Goal: Transaction & Acquisition: Purchase product/service

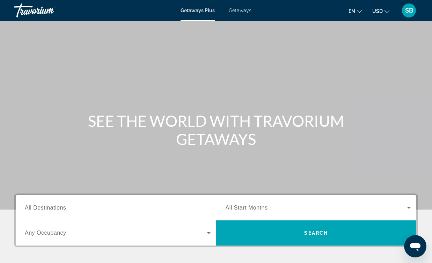
click at [30, 207] on span "All Destinations" at bounding box center [45, 208] width 41 height 6
click at [30, 207] on input "Destination All Destinations" at bounding box center [118, 208] width 186 height 8
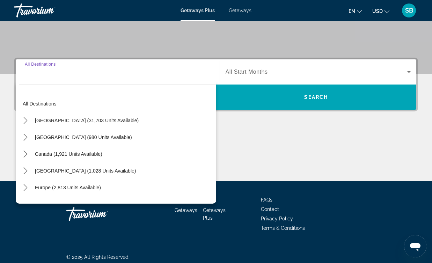
scroll to position [140, 0]
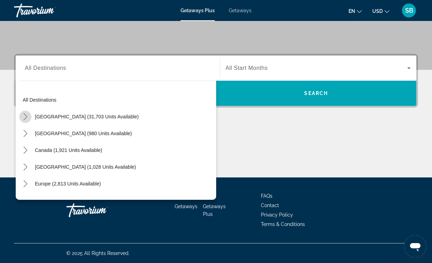
click at [26, 117] on icon "Toggle United States (31,703 units available) submenu" at bounding box center [25, 116] width 4 height 7
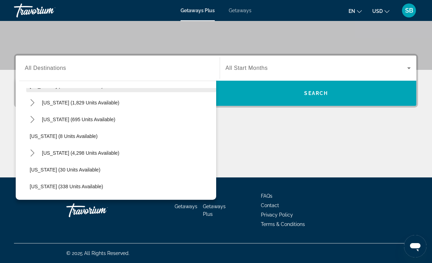
scroll to position [84, 0]
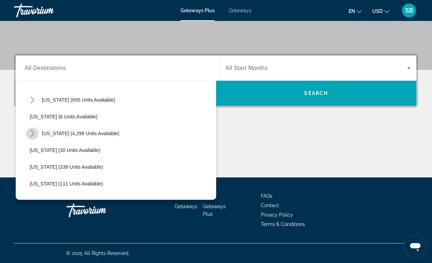
click at [32, 133] on icon "Toggle Florida (4,298 units available) submenu" at bounding box center [32, 133] width 7 height 7
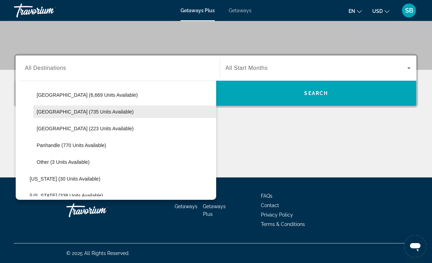
scroll to position [139, 0]
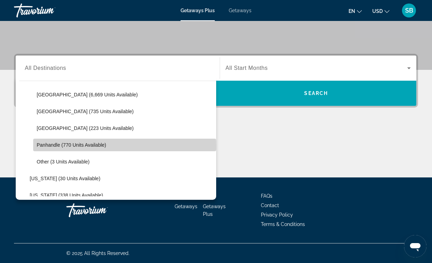
click at [52, 146] on span "Panhandle (770 units available)" at bounding box center [71, 145] width 69 height 6
type input "**********"
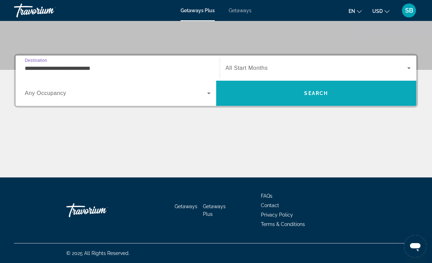
click at [302, 85] on span "Search" at bounding box center [316, 93] width 200 height 25
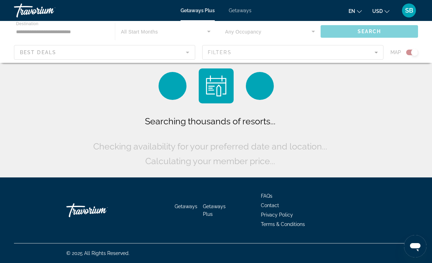
click at [303, 88] on div "Searching thousands of resorts... Checking availability for your preferred date…" at bounding box center [215, 118] width 249 height 100
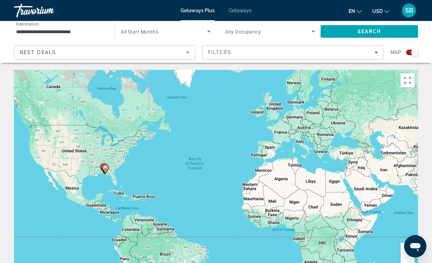
click at [413, 53] on div "Search widget" at bounding box center [414, 52] width 7 height 7
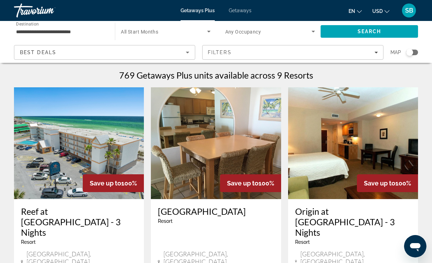
click at [54, 30] on input "**********" at bounding box center [61, 32] width 90 height 8
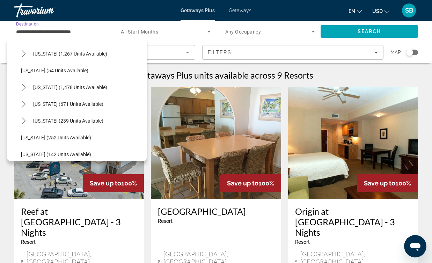
scroll to position [580, 0]
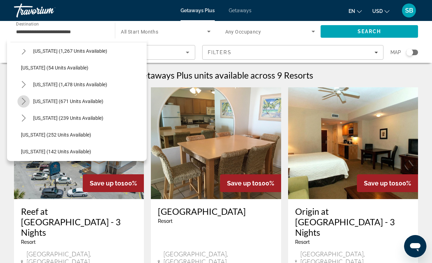
click at [24, 98] on icon "Toggle Tennessee (671 units available) submenu" at bounding box center [23, 101] width 7 height 7
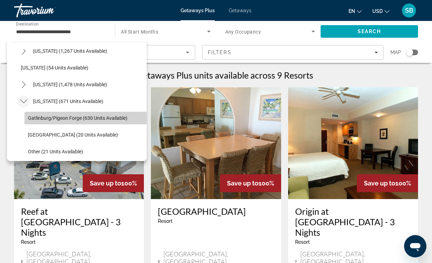
click at [42, 118] on span "Gatlinburg/Pigeon Forge (630 units available)" at bounding box center [78, 118] width 100 height 6
type input "**********"
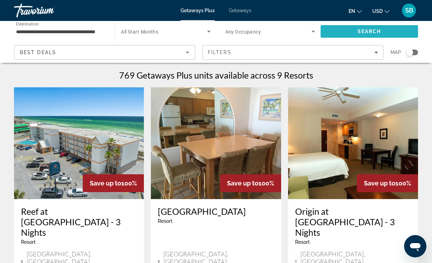
click at [376, 32] on span "Search" at bounding box center [370, 32] width 24 height 6
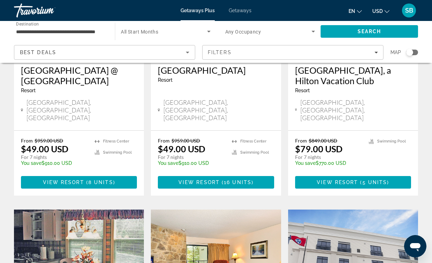
scroll to position [396, 0]
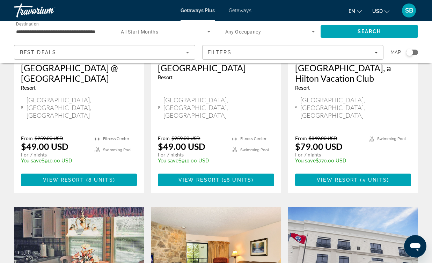
click at [411, 54] on div "Search widget" at bounding box center [409, 52] width 7 height 7
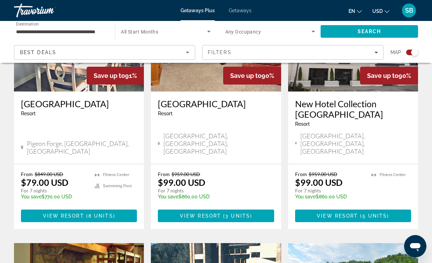
scroll to position [841, 0]
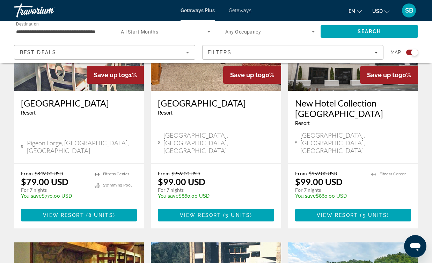
click at [415, 55] on div "Search widget" at bounding box center [414, 52] width 7 height 7
click at [412, 52] on div "Search widget" at bounding box center [409, 52] width 7 height 7
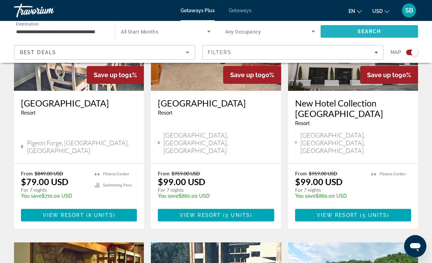
click at [372, 29] on span "Search" at bounding box center [370, 32] width 24 height 6
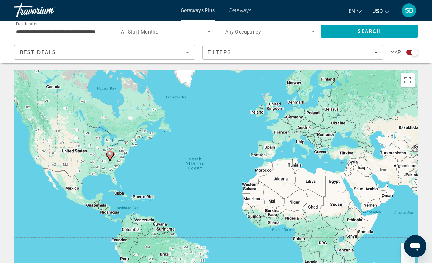
click at [131, 173] on div "To activate drag with keyboard, press Alt + Enter. Once in keyboard drag state,…" at bounding box center [216, 175] width 404 height 210
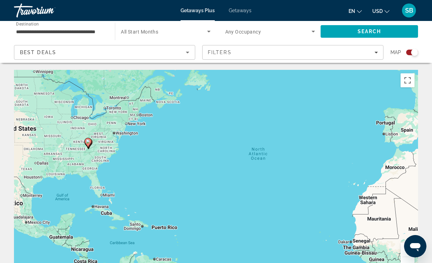
click at [85, 152] on div "To activate drag with keyboard, press Alt + Enter. Once in keyboard drag state,…" at bounding box center [216, 175] width 404 height 210
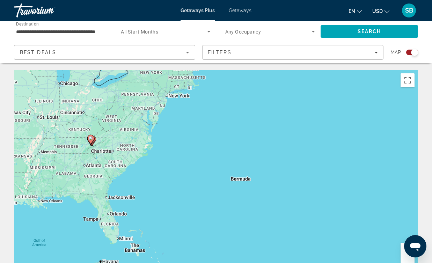
click at [85, 152] on div "To activate drag with keyboard, press Alt + Enter. Once in keyboard drag state,…" at bounding box center [216, 175] width 404 height 210
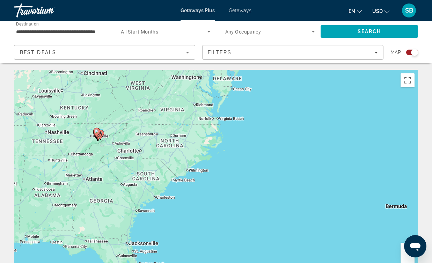
click at [85, 152] on div "To activate drag with keyboard, press Alt + Enter. Once in keyboard drag state,…" at bounding box center [216, 175] width 404 height 210
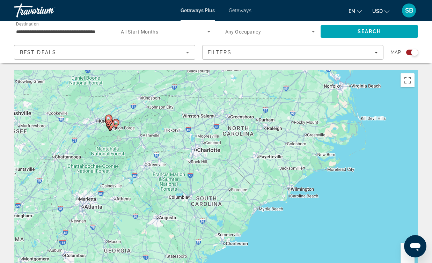
click at [85, 152] on div "To activate drag with keyboard, press Alt + Enter. Once in keyboard drag state,…" at bounding box center [216, 175] width 404 height 210
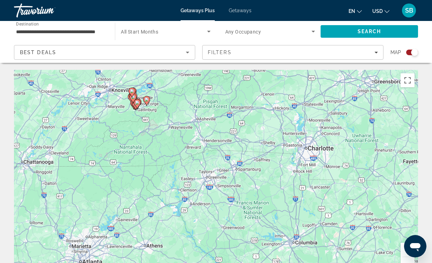
click at [164, 116] on div "To activate drag with keyboard, press Alt + Enter. Once in keyboard drag state,…" at bounding box center [216, 175] width 404 height 210
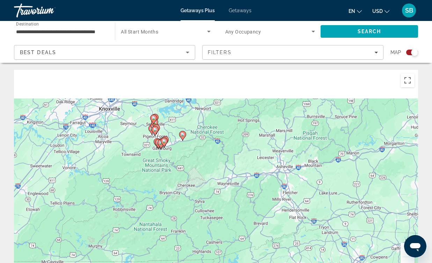
drag, startPoint x: 141, startPoint y: 116, endPoint x: 203, endPoint y: 168, distance: 80.8
click at [203, 168] on div "To activate drag with keyboard, press Alt + Enter. Once in keyboard drag state,…" at bounding box center [216, 175] width 404 height 210
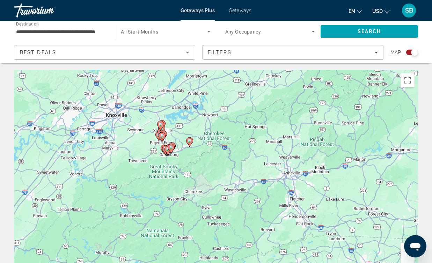
click at [189, 168] on div "To activate drag with keyboard, press Alt + Enter. Once in keyboard drag state,…" at bounding box center [216, 175] width 404 height 210
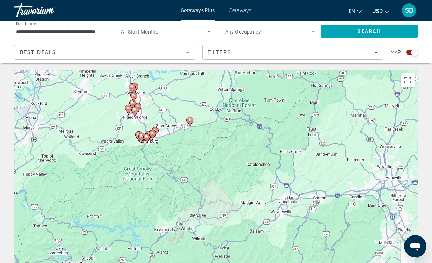
click at [189, 168] on div "To activate drag with keyboard, press Alt + Enter. Once in keyboard drag state,…" at bounding box center [216, 175] width 404 height 210
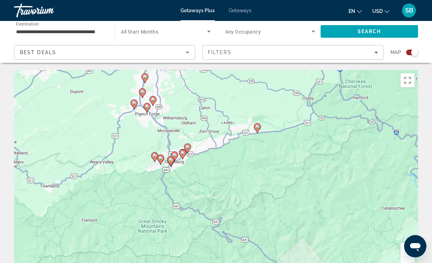
drag, startPoint x: 148, startPoint y: 125, endPoint x: 215, endPoint y: 174, distance: 82.6
click at [215, 174] on div "To activate drag with keyboard, press Alt + Enter. Once in keyboard drag state,…" at bounding box center [216, 175] width 404 height 210
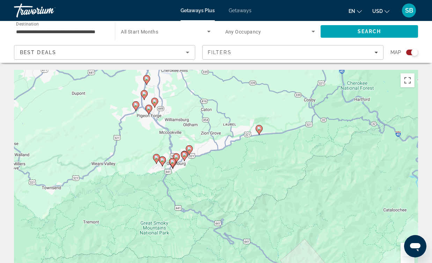
click at [215, 174] on div "To activate drag with keyboard, press Alt + Enter. Once in keyboard drag state,…" at bounding box center [216, 175] width 404 height 210
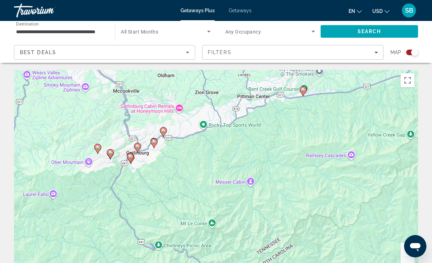
click at [164, 133] on icon "Main content" at bounding box center [163, 131] width 6 height 9
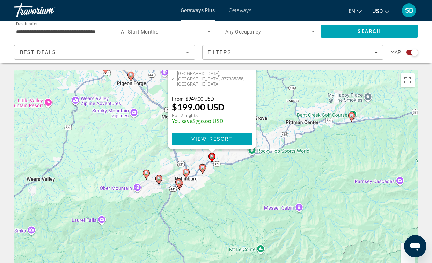
drag, startPoint x: 282, startPoint y: 180, endPoint x: 278, endPoint y: 69, distance: 110.8
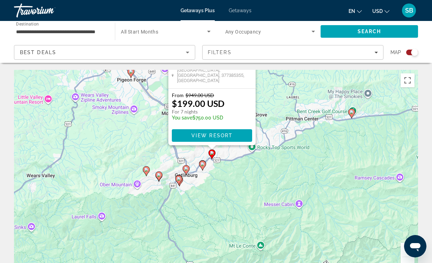
click at [187, 169] on image "Main content" at bounding box center [186, 169] width 4 height 4
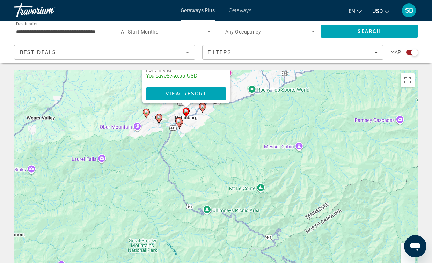
drag, startPoint x: 164, startPoint y: 204, endPoint x: 133, endPoint y: 49, distance: 158.3
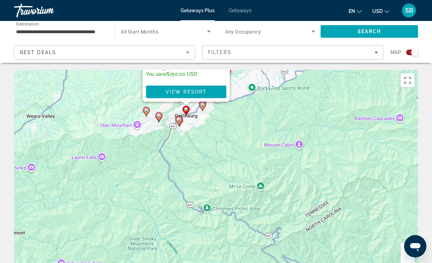
click at [185, 127] on div "To activate drag with keyboard, press Alt + Enter. Once in keyboard drag state,…" at bounding box center [216, 175] width 404 height 210
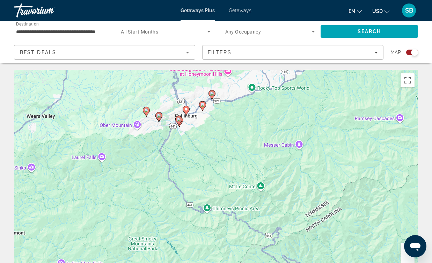
click at [185, 127] on div "To activate drag with keyboard, press Alt + Enter. Once in keyboard drag state,…" at bounding box center [216, 175] width 404 height 210
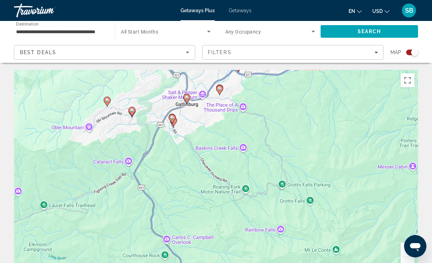
click at [185, 127] on div "To activate drag with keyboard, press Alt + Enter. Once in keyboard drag state,…" at bounding box center [216, 175] width 404 height 210
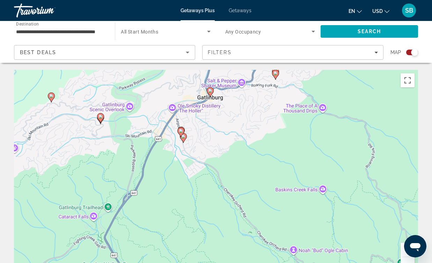
drag, startPoint x: 191, startPoint y: 111, endPoint x: 213, endPoint y: 128, distance: 28.1
click at [213, 128] on div "To activate drag with keyboard, press Alt + Enter. Once in keyboard drag state,…" at bounding box center [216, 175] width 404 height 210
click at [197, 145] on div "To activate drag with keyboard, press Alt + Enter. Once in keyboard drag state,…" at bounding box center [216, 175] width 404 height 210
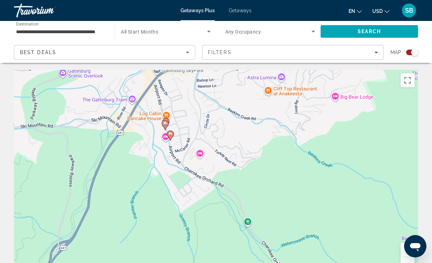
click at [171, 135] on image "Main content" at bounding box center [170, 134] width 4 height 4
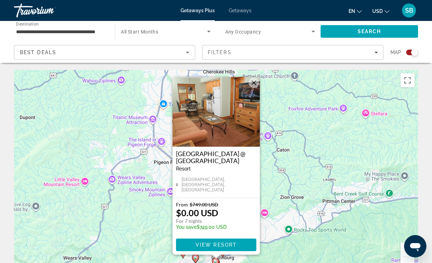
click at [254, 87] on button "Close" at bounding box center [254, 83] width 10 height 10
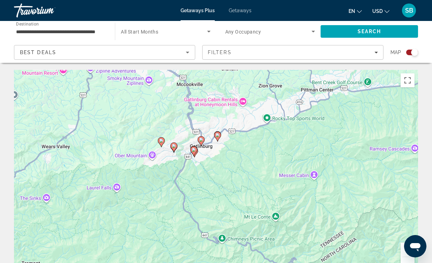
drag, startPoint x: 222, startPoint y: 212, endPoint x: 201, endPoint y: 100, distance: 114.9
click at [201, 100] on div "To activate drag with keyboard, press Alt + Enter. Once in keyboard drag state,…" at bounding box center [216, 175] width 404 height 210
click at [169, 164] on div "To activate drag with keyboard, press Alt + Enter. Once in keyboard drag state,…" at bounding box center [216, 175] width 404 height 210
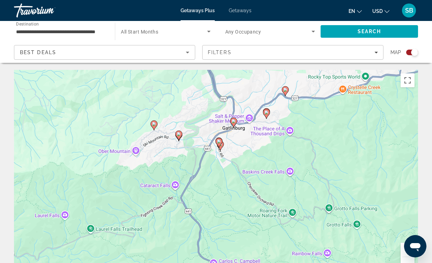
click at [228, 171] on div "To activate drag with keyboard, press Alt + Enter. Once in keyboard drag state,…" at bounding box center [216, 175] width 404 height 210
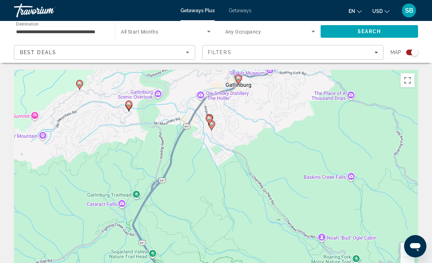
click at [239, 78] on image "Main content" at bounding box center [238, 78] width 4 height 4
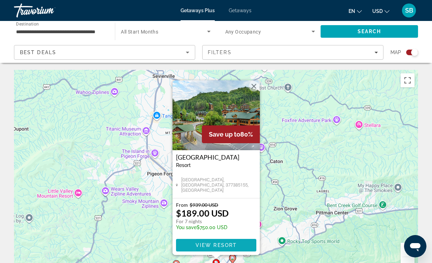
click at [218, 243] on span "View Resort" at bounding box center [215, 245] width 41 height 6
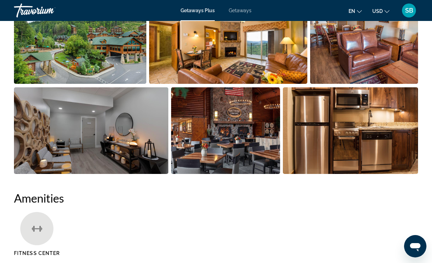
scroll to position [500, 0]
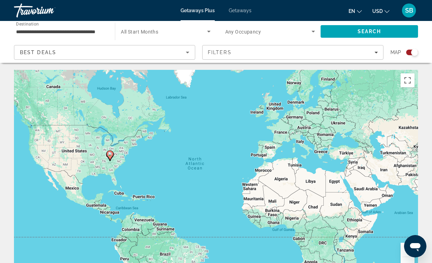
click at [122, 175] on div "To activate drag with keyboard, press Alt + Enter. Once in keyboard drag state,…" at bounding box center [216, 175] width 404 height 210
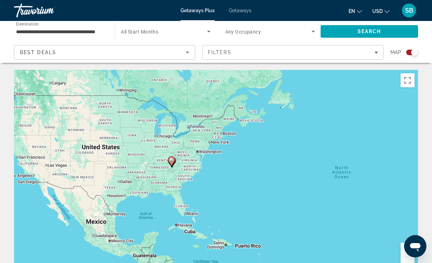
drag, startPoint x: 109, startPoint y: 157, endPoint x: 186, endPoint y: 177, distance: 80.0
click at [186, 177] on div "To activate drag with keyboard, press Alt + Enter. Once in keyboard drag state,…" at bounding box center [216, 175] width 404 height 210
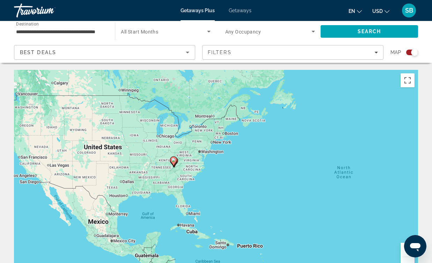
click at [177, 169] on div "To activate drag with keyboard, press Alt + Enter. Once in keyboard drag state,…" at bounding box center [216, 175] width 404 height 210
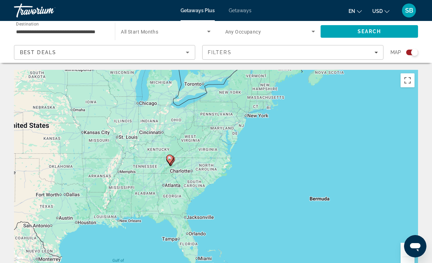
click at [177, 169] on div "To activate drag with keyboard, press Alt + Enter. Once in keyboard drag state,…" at bounding box center [216, 175] width 404 height 210
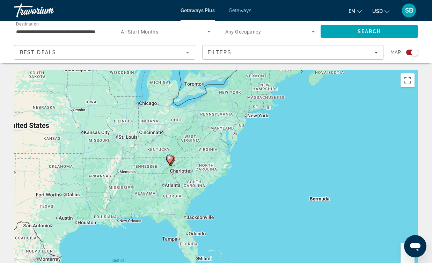
click at [177, 163] on div "To activate drag with keyboard, press Alt + Enter. Once in keyboard drag state,…" at bounding box center [216, 175] width 404 height 210
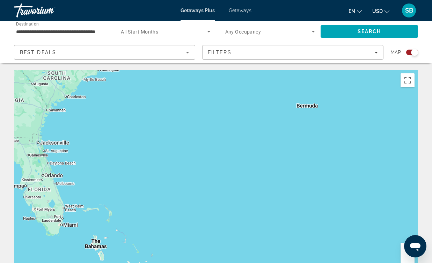
drag, startPoint x: 208, startPoint y: 178, endPoint x: 39, endPoint y: 57, distance: 208.4
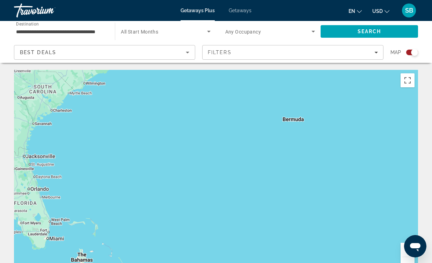
click at [297, 124] on div "To activate drag with keyboard, press Alt + Enter. Once in keyboard drag state,…" at bounding box center [216, 175] width 404 height 210
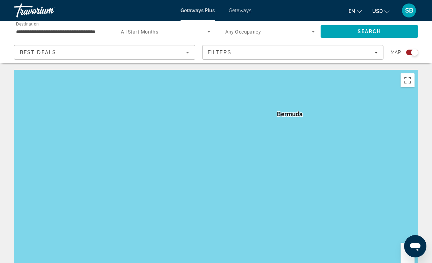
click at [297, 124] on div "Main content" at bounding box center [216, 175] width 404 height 210
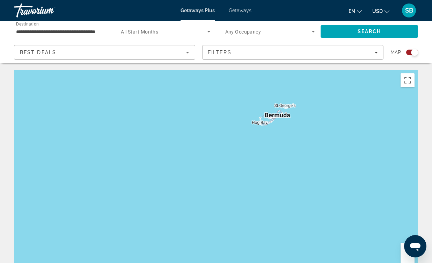
drag, startPoint x: 271, startPoint y: 105, endPoint x: 281, endPoint y: 139, distance: 34.7
click at [281, 139] on div "Main content" at bounding box center [216, 175] width 404 height 210
click at [287, 138] on div "Main content" at bounding box center [216, 175] width 404 height 210
drag, startPoint x: 287, startPoint y: 120, endPoint x: 300, endPoint y: 145, distance: 28.4
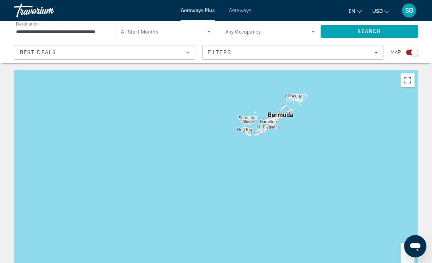
click at [300, 145] on div "Main content" at bounding box center [216, 175] width 404 height 210
click at [266, 129] on div "Main content" at bounding box center [216, 175] width 404 height 210
drag, startPoint x: 158, startPoint y: 131, endPoint x: 421, endPoint y: 186, distance: 269.4
drag, startPoint x: 120, startPoint y: 167, endPoint x: 436, endPoint y: 171, distance: 315.7
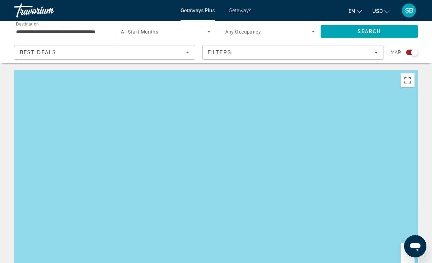
click at [432, 171] on html "**********" at bounding box center [216, 131] width 432 height 263
drag, startPoint x: 36, startPoint y: 171, endPoint x: 461, endPoint y: 195, distance: 426.0
click at [432, 195] on html "**********" at bounding box center [216, 131] width 432 height 263
drag, startPoint x: 89, startPoint y: 162, endPoint x: 339, endPoint y: 194, distance: 252.1
click at [339, 194] on div "Main content" at bounding box center [216, 175] width 404 height 210
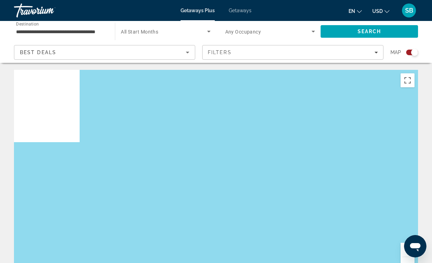
drag, startPoint x: 50, startPoint y: 171, endPoint x: 285, endPoint y: 151, distance: 235.6
click at [285, 152] on div "Main content" at bounding box center [216, 175] width 404 height 210
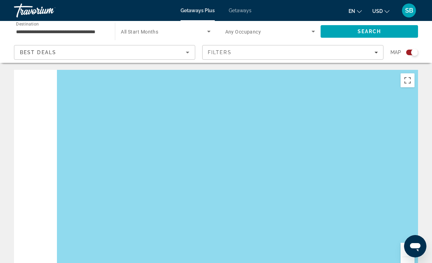
drag, startPoint x: 50, startPoint y: 204, endPoint x: 332, endPoint y: 223, distance: 282.5
click at [332, 223] on div "Main content" at bounding box center [216, 175] width 404 height 210
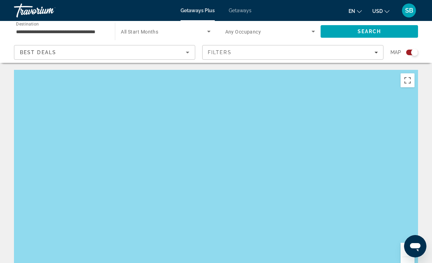
drag, startPoint x: 63, startPoint y: 235, endPoint x: 68, endPoint y: 110, distance: 125.8
click at [71, 110] on div "Main content" at bounding box center [216, 175] width 404 height 210
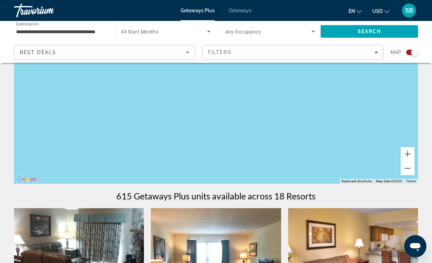
scroll to position [96, 0]
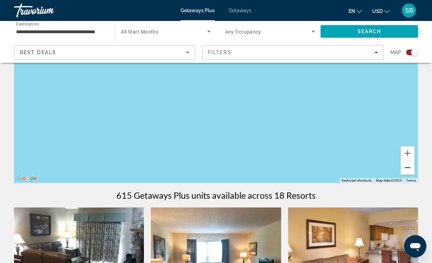
click at [409, 168] on button "Zoom out" at bounding box center [408, 168] width 14 height 14
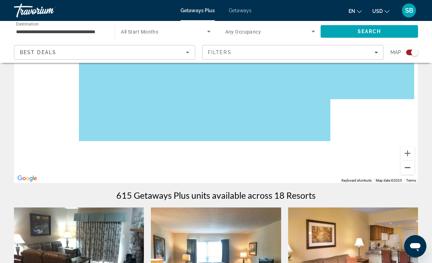
click at [409, 168] on button "Zoom out" at bounding box center [408, 168] width 14 height 14
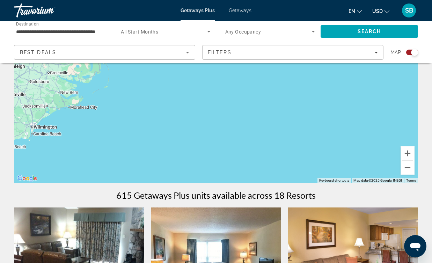
drag, startPoint x: 295, startPoint y: 132, endPoint x: 298, endPoint y: 263, distance: 130.6
click at [298, 167] on html "**********" at bounding box center [216, 35] width 432 height 263
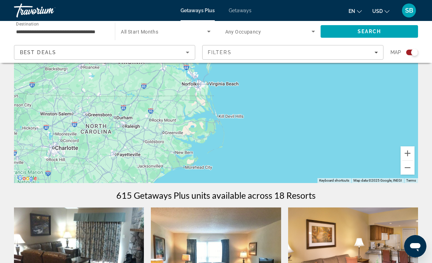
drag, startPoint x: 94, startPoint y: 164, endPoint x: 212, endPoint y: 226, distance: 132.9
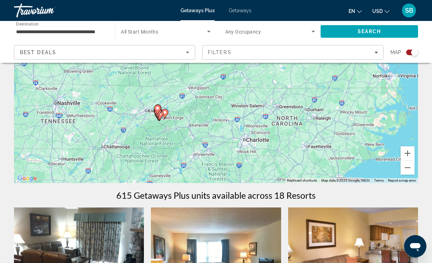
drag, startPoint x: 104, startPoint y: 147, endPoint x: 352, endPoint y: 136, distance: 248.9
click at [352, 136] on div "To activate drag with keyboard, press Alt + Enter. Once in keyboard drag state,…" at bounding box center [216, 78] width 404 height 210
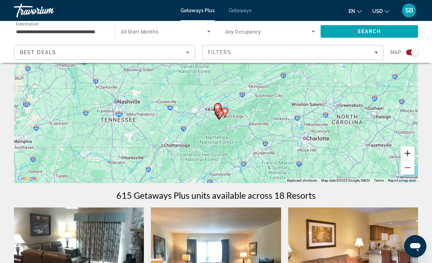
click at [406, 154] on button "Zoom in" at bounding box center [408, 153] width 14 height 14
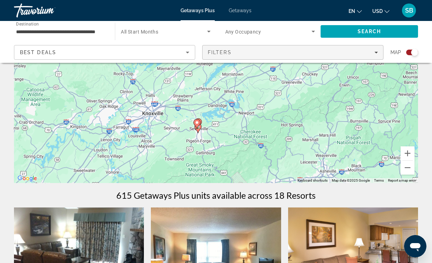
drag, startPoint x: 264, startPoint y: 141, endPoint x: 240, endPoint y: 50, distance: 93.6
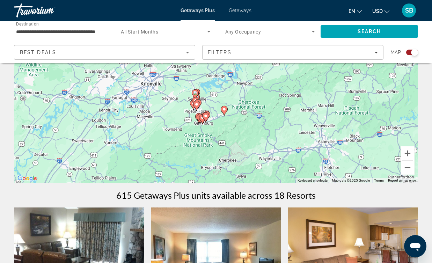
drag, startPoint x: 222, startPoint y: 130, endPoint x: 220, endPoint y: 99, distance: 30.8
click at [220, 99] on div "To activate drag with keyboard, press Alt + Enter. Once in keyboard drag state,…" at bounding box center [216, 78] width 404 height 210
click at [219, 129] on div "To activate drag with keyboard, press Alt + Enter. Once in keyboard drag state,…" at bounding box center [216, 78] width 404 height 210
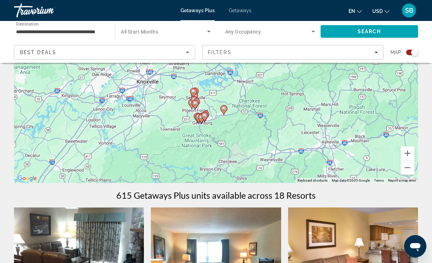
click at [219, 129] on div "To activate drag with keyboard, press Alt + Enter. Once in keyboard drag state,…" at bounding box center [216, 78] width 404 height 210
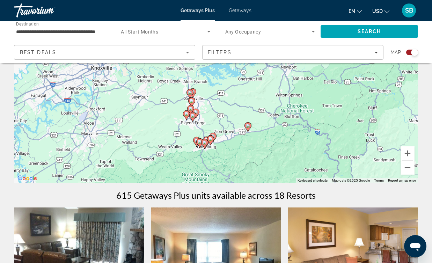
drag, startPoint x: 223, startPoint y: 135, endPoint x: 242, endPoint y: 166, distance: 35.9
click at [242, 166] on div "To activate drag with keyboard, press Alt + Enter. Once in keyboard drag state,…" at bounding box center [216, 78] width 404 height 210
click at [225, 109] on div "To activate drag with keyboard, press Alt + Enter. Once in keyboard drag state,…" at bounding box center [216, 78] width 404 height 210
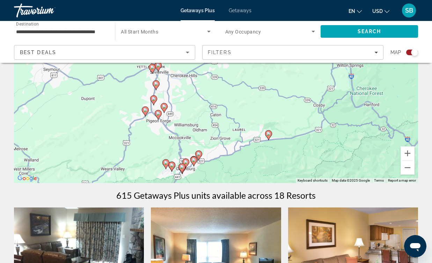
drag, startPoint x: 228, startPoint y: 167, endPoint x: 225, endPoint y: 149, distance: 18.4
click at [225, 149] on div "To activate drag with keyboard, press Alt + Enter. Once in keyboard drag state,…" at bounding box center [216, 78] width 404 height 210
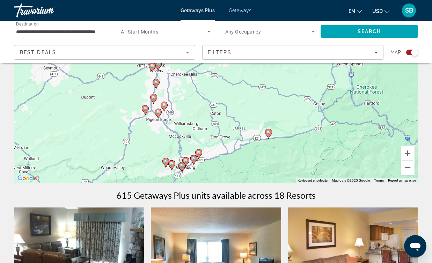
click at [161, 115] on gmp-advanced-marker "Main content" at bounding box center [158, 113] width 7 height 10
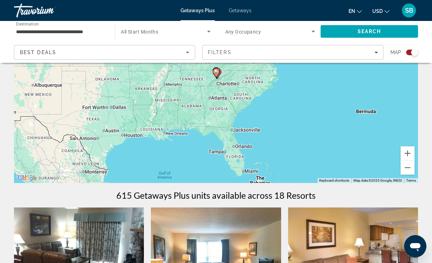
click at [257, 103] on div "To navigate, press the arrow keys. To activate drag with keyboard, press Alt + …" at bounding box center [216, 78] width 404 height 210
click at [257, 103] on div "To activate drag with keyboard, press Alt + Enter. Once in keyboard drag state,…" at bounding box center [216, 78] width 404 height 210
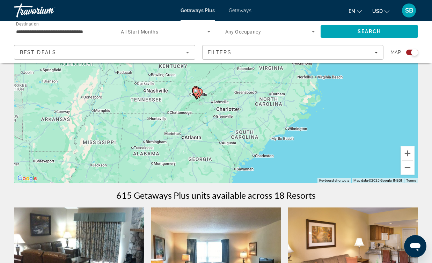
drag, startPoint x: 155, startPoint y: 112, endPoint x: 176, endPoint y: 158, distance: 50.6
click at [176, 158] on div "To activate drag with keyboard, press Alt + Enter. Once in keyboard drag state,…" at bounding box center [216, 78] width 404 height 210
click at [205, 113] on div "To activate drag with keyboard, press Alt + Enter. Once in keyboard drag state,…" at bounding box center [216, 78] width 404 height 210
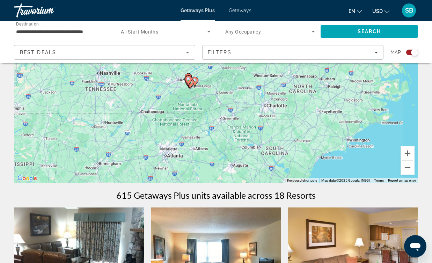
click at [205, 113] on div "To activate drag with keyboard, press Alt + Enter. Once in keyboard drag state,…" at bounding box center [216, 78] width 404 height 210
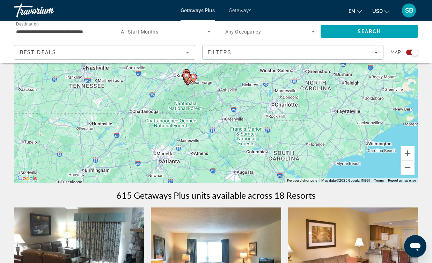
click at [205, 113] on div "To activate drag with keyboard, press Alt + Enter. Once in keyboard drag state,…" at bounding box center [216, 78] width 404 height 210
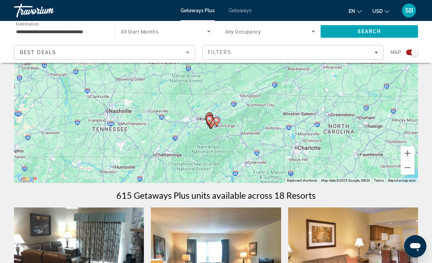
drag, startPoint x: 192, startPoint y: 102, endPoint x: 221, endPoint y: 156, distance: 61.7
click at [221, 156] on div "To activate drag with keyboard, press Alt + Enter. Once in keyboard drag state,…" at bounding box center [216, 78] width 404 height 210
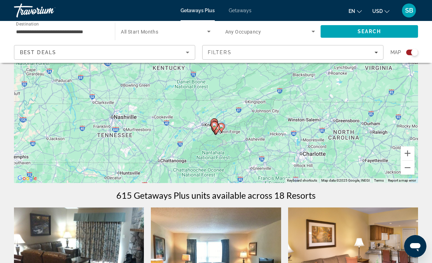
click at [188, 117] on div "To activate drag with keyboard, press Alt + Enter. Once in keyboard drag state,…" at bounding box center [216, 78] width 404 height 210
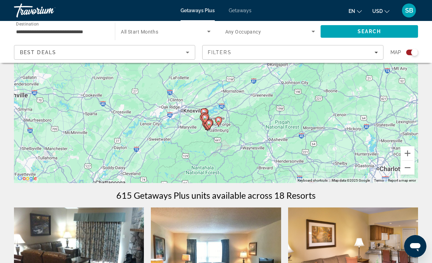
drag, startPoint x: 274, startPoint y: 135, endPoint x: 236, endPoint y: 111, distance: 45.3
click at [236, 111] on div "To activate drag with keyboard, press Alt + Enter. Once in keyboard drag state,…" at bounding box center [216, 78] width 404 height 210
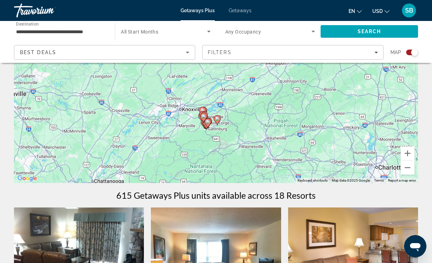
click at [236, 111] on div "To activate drag with keyboard, press Alt + Enter. Once in keyboard drag state,…" at bounding box center [216, 78] width 404 height 210
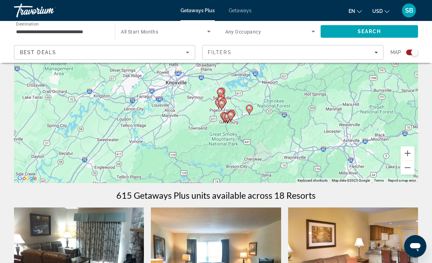
drag, startPoint x: 203, startPoint y: 121, endPoint x: 255, endPoint y: 96, distance: 57.8
click at [255, 96] on div "To activate drag with keyboard, press Alt + Enter. Once in keyboard drag state,…" at bounding box center [216, 78] width 404 height 210
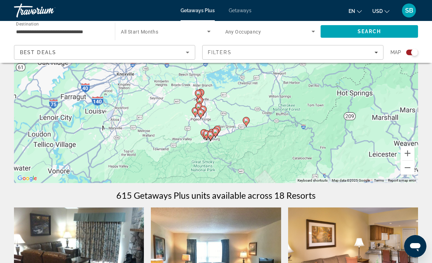
click at [255, 96] on div "To activate drag with keyboard, press Alt + Enter. Once in keyboard drag state,…" at bounding box center [216, 78] width 404 height 210
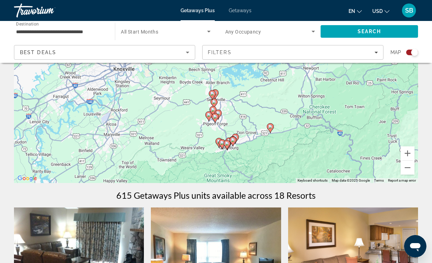
drag, startPoint x: 205, startPoint y: 110, endPoint x: 233, endPoint y: 110, distance: 27.6
click at [233, 110] on div "To activate drag with keyboard, press Alt + Enter. Once in keyboard drag state,…" at bounding box center [216, 78] width 404 height 210
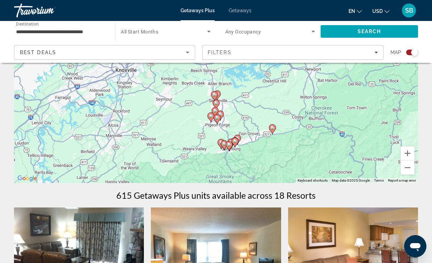
click at [233, 110] on div "To activate drag with keyboard, press Alt + Enter. Once in keyboard drag state,…" at bounding box center [216, 78] width 404 height 210
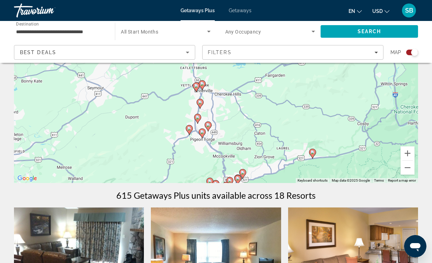
click at [202, 132] on image "Main content" at bounding box center [202, 132] width 4 height 4
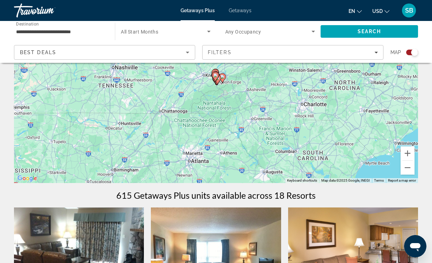
click at [215, 75] on image "Main content" at bounding box center [215, 75] width 4 height 4
type input "**********"
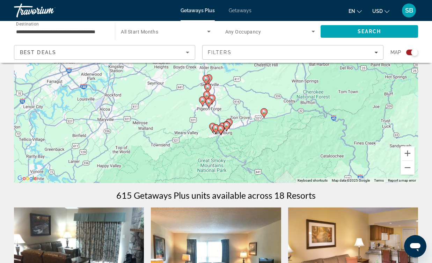
click at [208, 99] on icon "Main content" at bounding box center [208, 102] width 6 height 9
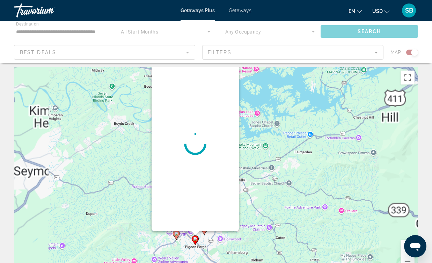
scroll to position [0, 0]
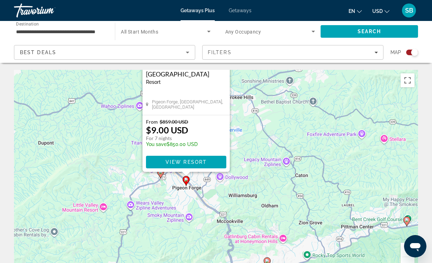
drag, startPoint x: 235, startPoint y: 159, endPoint x: 234, endPoint y: 74, distance: 85.2
click at [234, 74] on div "To activate drag with keyboard, press Alt + Enter. Once in keyboard drag state,…" at bounding box center [216, 175] width 404 height 210
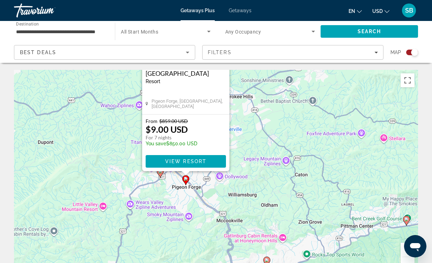
click at [260, 124] on div "To activate drag with keyboard, press Alt + Enter. Once in keyboard drag state,…" at bounding box center [216, 175] width 404 height 210
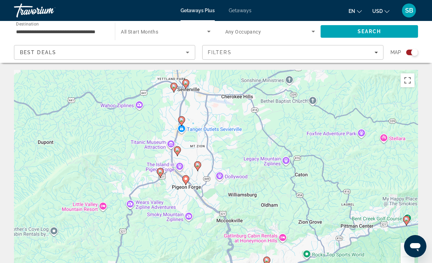
click at [160, 171] on image "Main content" at bounding box center [160, 171] width 4 height 4
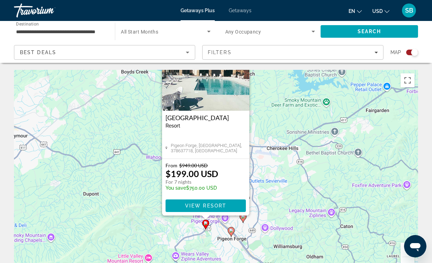
drag, startPoint x: 160, startPoint y: 171, endPoint x: 148, endPoint y: 131, distance: 42.1
click at [148, 131] on div "To activate drag with keyboard, press Alt + Enter. Once in keyboard drag state,…" at bounding box center [216, 175] width 404 height 210
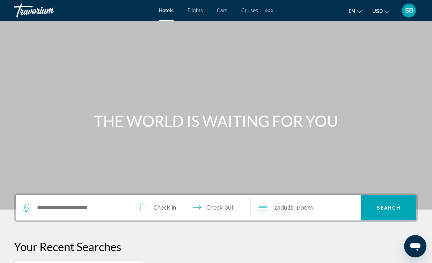
click at [82, 215] on div "Search widget" at bounding box center [74, 207] width 103 height 25
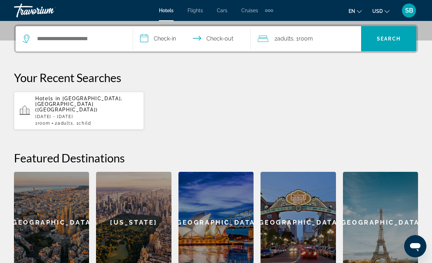
scroll to position [171, 0]
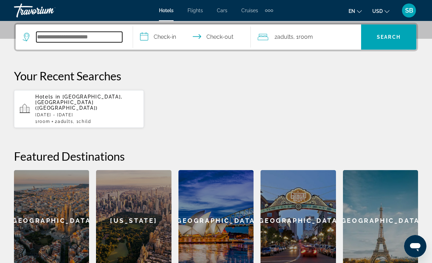
click at [82, 32] on input "Search hotel destination" at bounding box center [79, 37] width 86 height 10
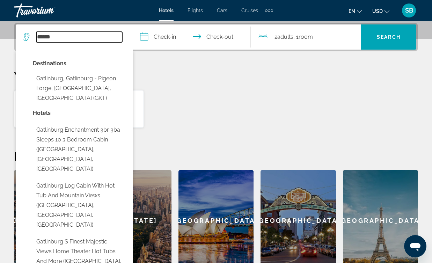
type input "******"
click at [176, 74] on p "Your Recent Searches" at bounding box center [216, 76] width 404 height 14
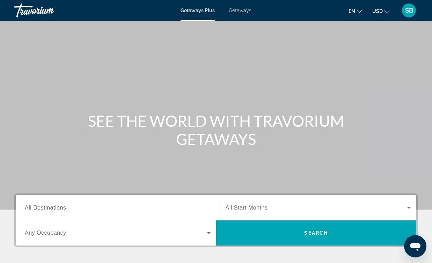
click at [68, 208] on input "Destination All Destinations" at bounding box center [118, 208] width 186 height 8
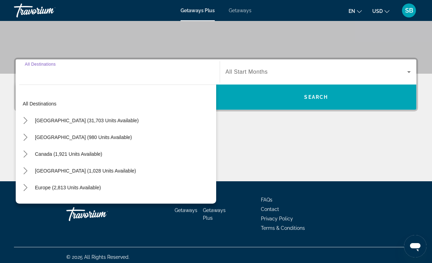
scroll to position [140, 0]
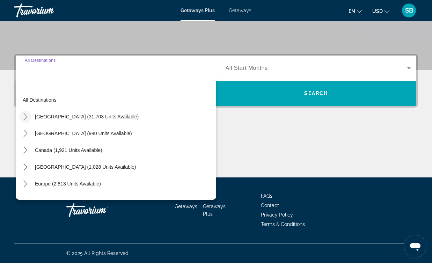
click at [27, 118] on icon "Toggle United States (31,703 units available) submenu" at bounding box center [25, 116] width 7 height 7
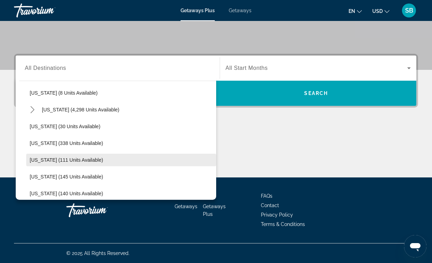
scroll to position [107, 0]
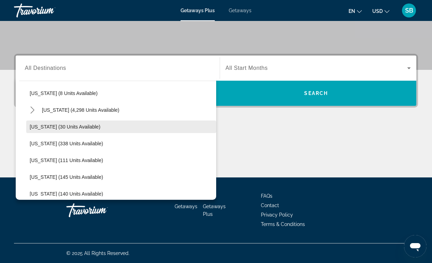
click at [53, 127] on span "[US_STATE] (30 units available)" at bounding box center [65, 127] width 71 height 6
type input "**********"
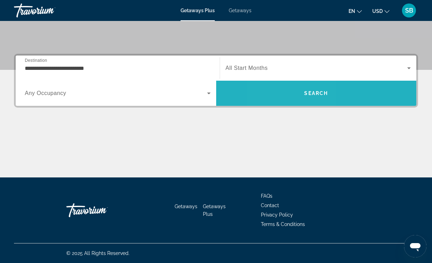
click at [288, 86] on span "Search" at bounding box center [316, 93] width 200 height 17
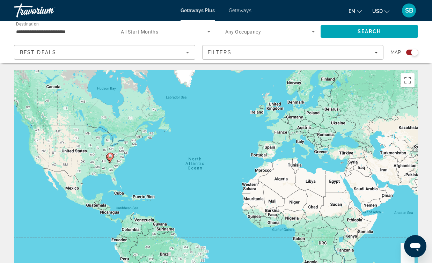
click at [152, 158] on div "To activate drag with keyboard, press Alt + Enter. Once in keyboard drag state,…" at bounding box center [216, 175] width 404 height 210
click at [115, 163] on div "To activate drag with keyboard, press Alt + Enter. Once in keyboard drag state,…" at bounding box center [216, 175] width 404 height 210
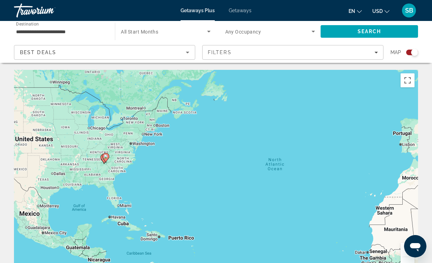
click at [115, 163] on div "To activate drag with keyboard, press Alt + Enter. Once in keyboard drag state,…" at bounding box center [216, 175] width 404 height 210
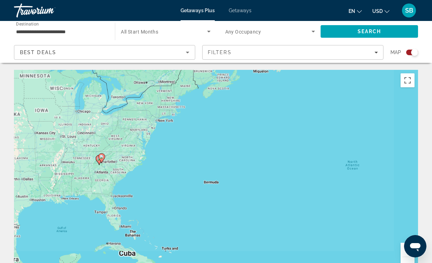
click at [115, 163] on div "To activate drag with keyboard, press Alt + Enter. Once in keyboard drag state,…" at bounding box center [216, 175] width 404 height 210
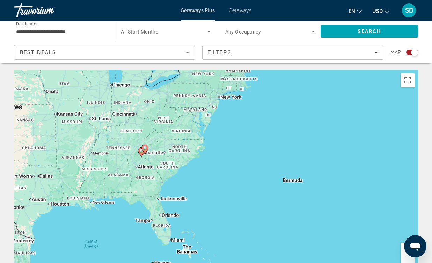
drag, startPoint x: 108, startPoint y: 168, endPoint x: 157, endPoint y: 160, distance: 49.9
click at [157, 160] on div "To activate drag with keyboard, press Alt + Enter. Once in keyboard drag state,…" at bounding box center [216, 175] width 404 height 210
click at [148, 160] on div "To activate drag with keyboard, press Alt + Enter. Once in keyboard drag state,…" at bounding box center [216, 175] width 404 height 210
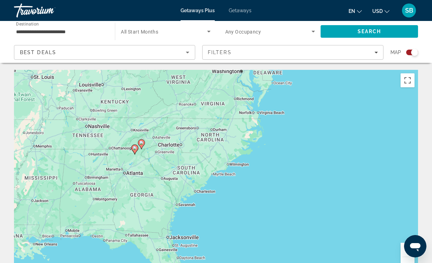
click at [148, 160] on div "To activate drag with keyboard, press Alt + Enter. Once in keyboard drag state,…" at bounding box center [216, 175] width 404 height 210
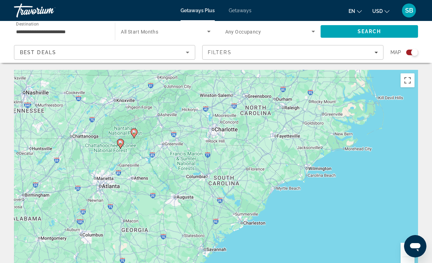
click at [148, 160] on div "To activate drag with keyboard, press Alt + Enter. Once in keyboard drag state,…" at bounding box center [216, 175] width 404 height 210
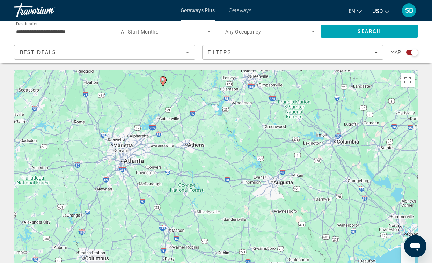
drag, startPoint x: 85, startPoint y: 206, endPoint x: 156, endPoint y: 161, distance: 84.9
click at [156, 161] on div "To activate drag with keyboard, press Alt + Enter. Once in keyboard drag state,…" at bounding box center [216, 175] width 404 height 210
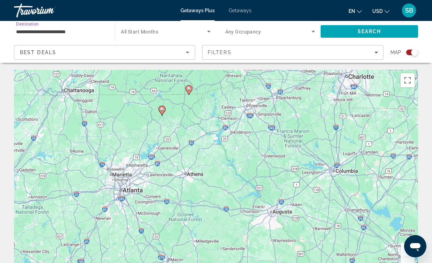
click at [55, 33] on input "**********" at bounding box center [61, 32] width 90 height 8
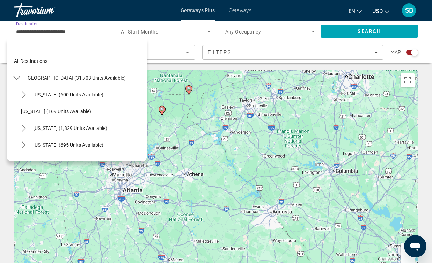
scroll to position [92, 0]
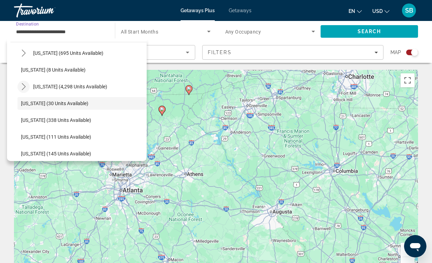
click at [24, 87] on icon "Toggle Florida (4,298 units available) submenu" at bounding box center [24, 86] width 4 height 7
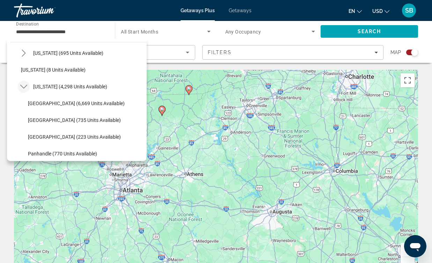
click at [24, 87] on icon "Toggle Florida (4,298 units available) submenu" at bounding box center [23, 87] width 7 height 4
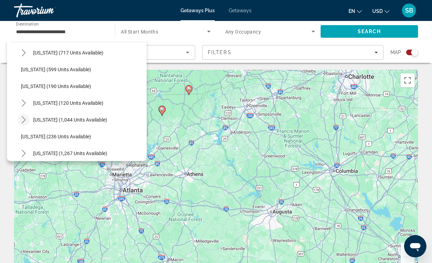
scroll to position [393, 0]
click at [23, 120] on icon "Toggle North Carolina (1,044 units available) submenu" at bounding box center [23, 120] width 7 height 7
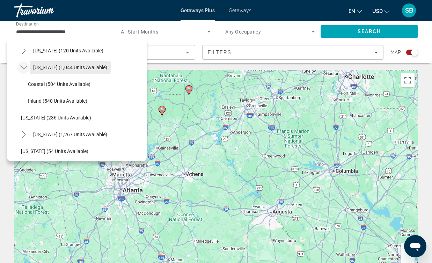
scroll to position [447, 0]
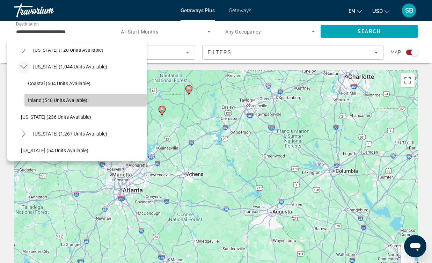
click at [53, 100] on span "Inland (540 units available)" at bounding box center [57, 100] width 59 height 6
type input "**********"
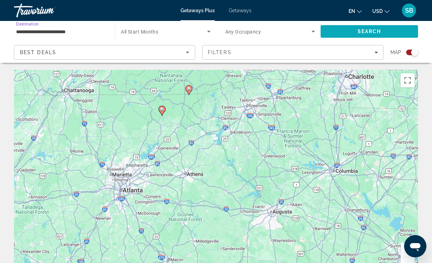
click at [377, 30] on span "Search" at bounding box center [370, 32] width 24 height 6
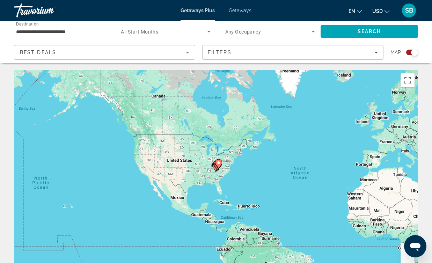
click at [238, 179] on div "To activate drag with keyboard, press Alt + Enter. Once in keyboard drag state,…" at bounding box center [216, 175] width 404 height 210
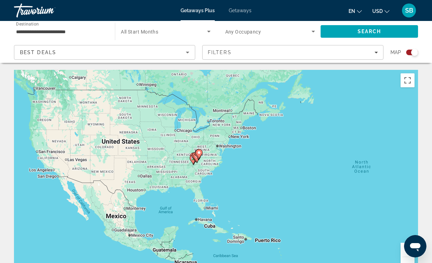
click at [213, 173] on div "To activate drag with keyboard, press Alt + Enter. Once in keyboard drag state,…" at bounding box center [216, 175] width 404 height 210
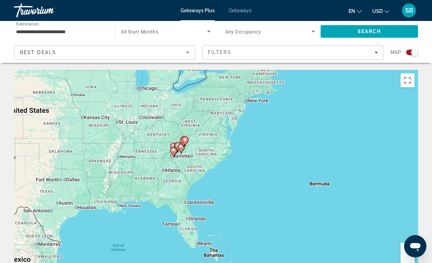
click at [187, 166] on div "To activate drag with keyboard, press Alt + Enter. Once in keyboard drag state,…" at bounding box center [216, 175] width 404 height 210
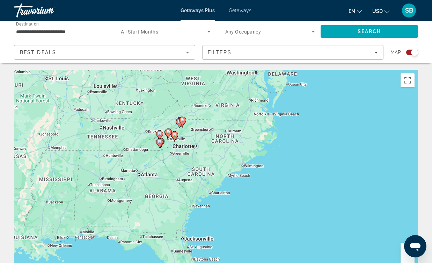
click at [183, 164] on div "To activate drag with keyboard, press Alt + Enter. Once in keyboard drag state,…" at bounding box center [216, 175] width 404 height 210
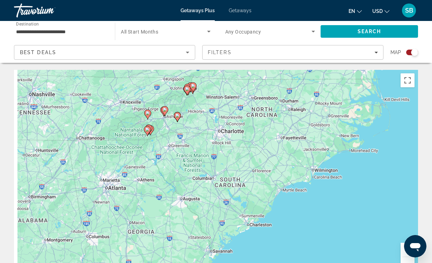
drag, startPoint x: 177, startPoint y: 121, endPoint x: 193, endPoint y: 120, distance: 16.8
click at [193, 120] on div "To activate drag with keyboard, press Alt + Enter. Once in keyboard drag state,…" at bounding box center [216, 175] width 404 height 210
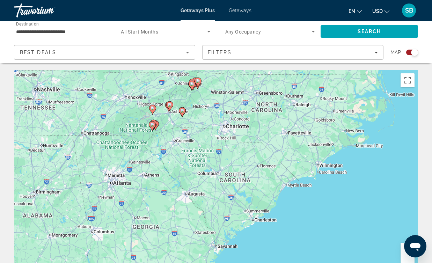
click at [193, 120] on div "To activate drag with keyboard, press Alt + Enter. Once in keyboard drag state,…" at bounding box center [216, 175] width 404 height 210
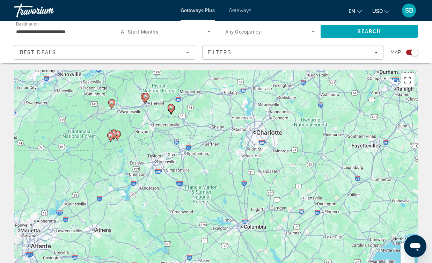
click at [106, 121] on div "To activate drag with keyboard, press Alt + Enter. Once in keyboard drag state,…" at bounding box center [216, 175] width 404 height 210
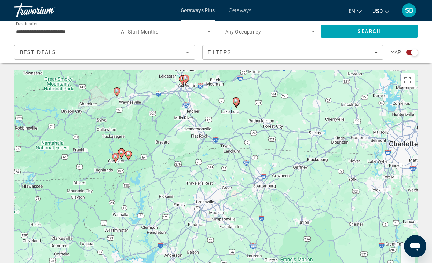
click at [118, 93] on icon "Main content" at bounding box center [116, 92] width 6 height 9
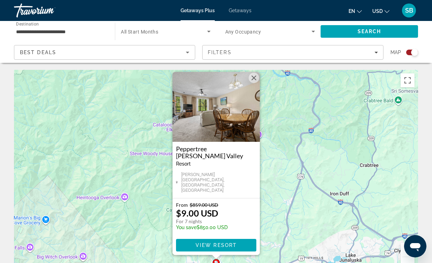
click at [256, 83] on button "Close" at bounding box center [254, 78] width 10 height 10
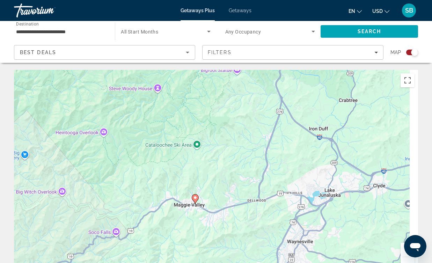
drag, startPoint x: 222, startPoint y: 198, endPoint x: 198, endPoint y: 119, distance: 82.0
click at [198, 119] on div "To activate drag with keyboard, press Alt + Enter. Once in keyboard drag state,…" at bounding box center [216, 175] width 404 height 210
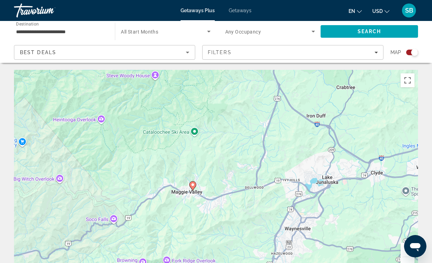
click at [198, 118] on div "To activate drag with keyboard, press Alt + Enter. Once in keyboard drag state,…" at bounding box center [216, 175] width 404 height 210
drag, startPoint x: 325, startPoint y: 131, endPoint x: 244, endPoint y: 75, distance: 98.5
click at [244, 75] on div "To activate drag with keyboard, press Alt + Enter. Once in keyboard drag state,…" at bounding box center [216, 175] width 404 height 210
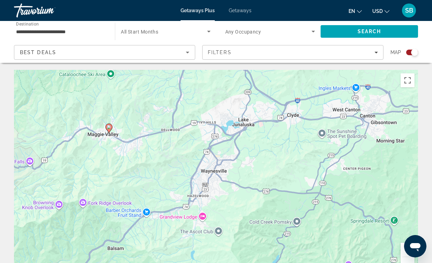
click at [407, 260] on button "Zoom out" at bounding box center [408, 264] width 14 height 14
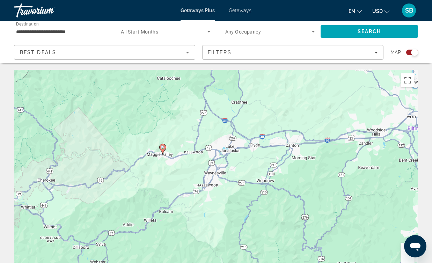
click at [407, 260] on button "Zoom out" at bounding box center [408, 264] width 14 height 14
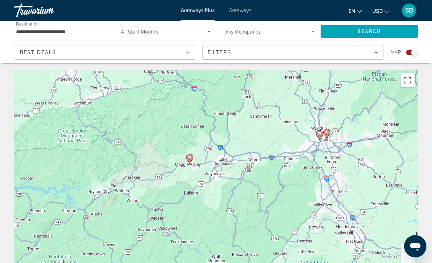
click at [407, 260] on button "Zoom out" at bounding box center [408, 264] width 14 height 14
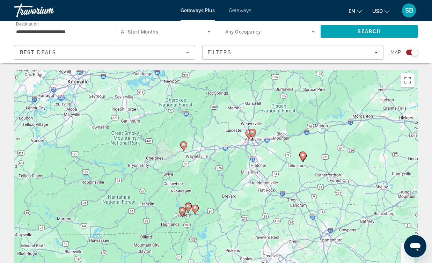
drag, startPoint x: 300, startPoint y: 182, endPoint x: 280, endPoint y: 164, distance: 26.5
click at [280, 164] on div "To activate drag with keyboard, press Alt + Enter. Once in keyboard drag state,…" at bounding box center [216, 175] width 404 height 210
click at [302, 185] on div "To activate drag with keyboard, press Alt + Enter. Once in keyboard drag state,…" at bounding box center [216, 175] width 404 height 210
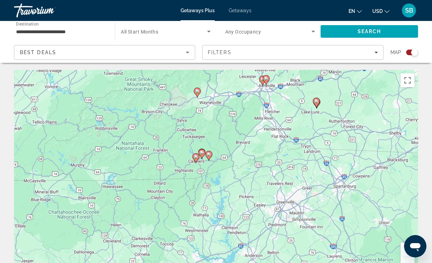
drag, startPoint x: 197, startPoint y: 176, endPoint x: 211, endPoint y: 122, distance: 56.6
click at [211, 122] on div "To activate drag with keyboard, press Alt + Enter. Once in keyboard drag state,…" at bounding box center [216, 175] width 404 height 210
click at [210, 171] on div "To activate drag with keyboard, press Alt + Enter. Once in keyboard drag state,…" at bounding box center [216, 175] width 404 height 210
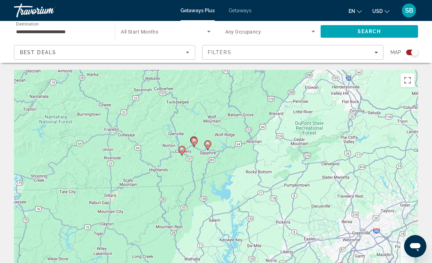
click at [201, 165] on div "To activate drag with keyboard, press Alt + Enter. Once in keyboard drag state,…" at bounding box center [216, 175] width 404 height 210
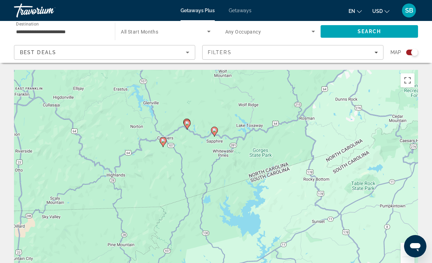
click at [201, 164] on div "To activate drag with keyboard, press Alt + Enter. Once in keyboard drag state,…" at bounding box center [216, 175] width 404 height 210
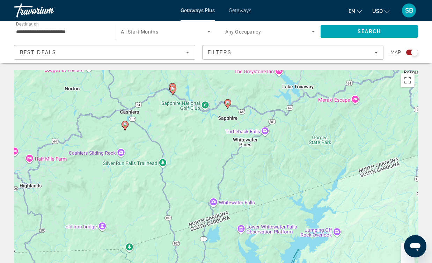
click at [119, 153] on div "To activate drag with keyboard, press Alt + Enter. Once in keyboard drag state,…" at bounding box center [216, 175] width 404 height 210
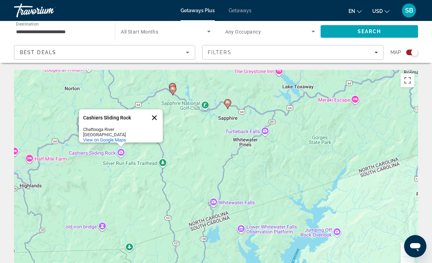
click at [156, 112] on button "Close" at bounding box center [154, 117] width 17 height 17
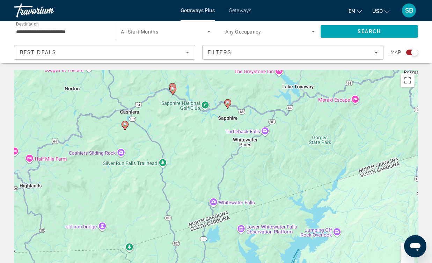
click at [125, 125] on image "Main content" at bounding box center [125, 124] width 4 height 4
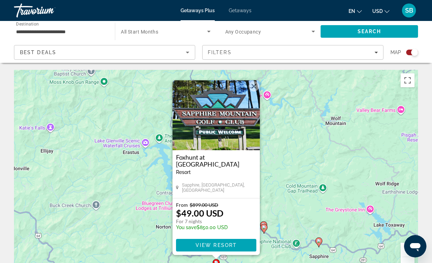
click at [272, 120] on div "To activate drag with keyboard, press Alt + Enter. Once in keyboard drag state,…" at bounding box center [216, 175] width 404 height 210
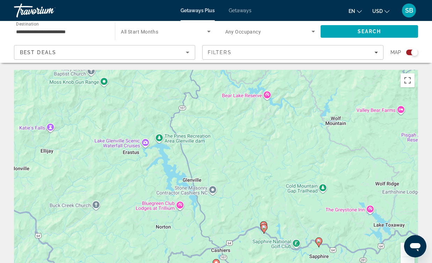
click at [412, 53] on div "Search widget" at bounding box center [414, 52] width 7 height 7
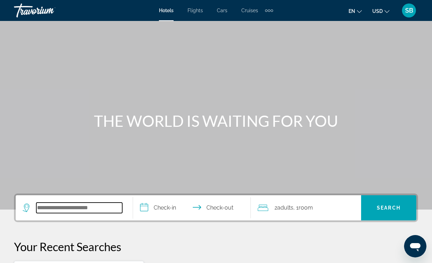
click at [76, 208] on input "Search hotel destination" at bounding box center [79, 208] width 86 height 10
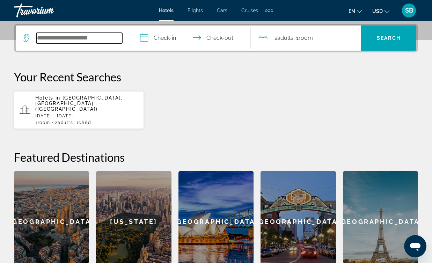
scroll to position [171, 0]
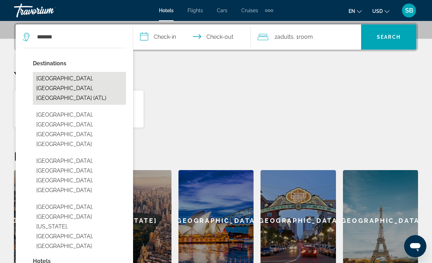
click at [67, 80] on button "Atlanta, GA, United States (ATL)" at bounding box center [79, 88] width 93 height 33
type input "**********"
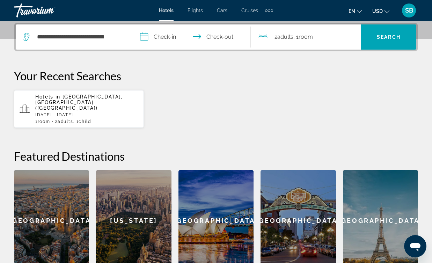
click at [170, 34] on input "**********" at bounding box center [193, 37] width 120 height 27
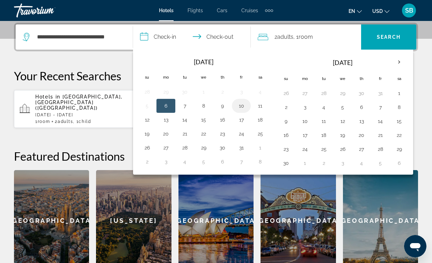
click at [242, 103] on button "10" at bounding box center [241, 106] width 11 height 10
click at [149, 120] on button "12" at bounding box center [146, 120] width 11 height 10
type input "**********"
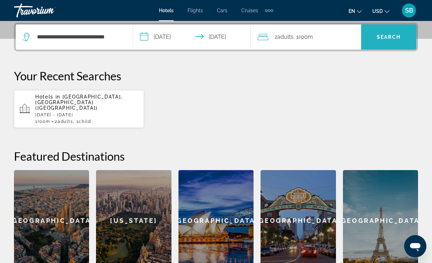
click at [390, 40] on span "Search" at bounding box center [388, 37] width 55 height 17
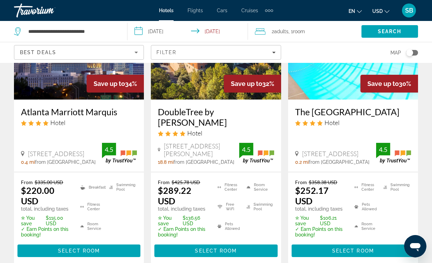
scroll to position [417, 0]
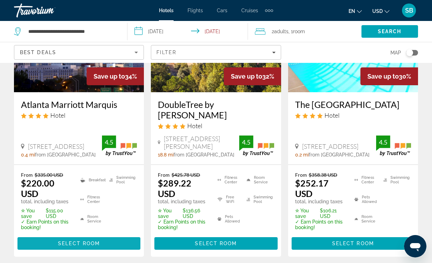
click at [71, 241] on span "Select Room" at bounding box center [79, 244] width 42 height 6
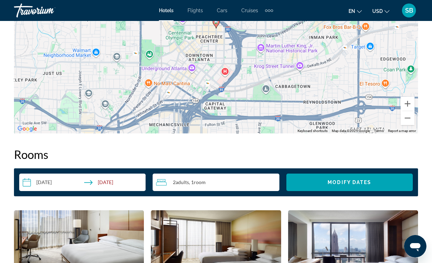
scroll to position [886, 0]
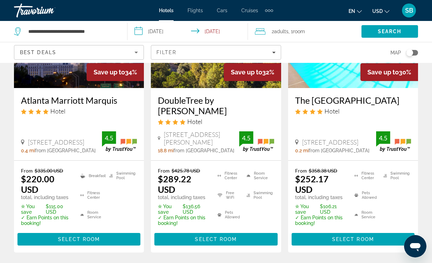
scroll to position [423, 0]
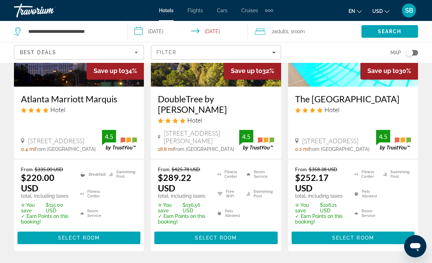
click at [217, 32] on input "**********" at bounding box center [188, 32] width 123 height 23
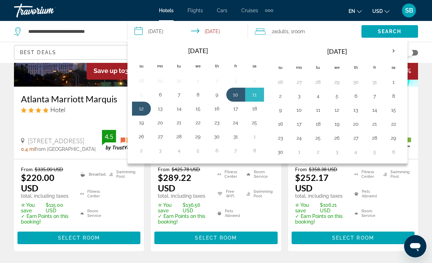
click at [387, 186] on ul "Fitness Center Pets Allowed Room Service Swimming Pool" at bounding box center [378, 195] width 65 height 58
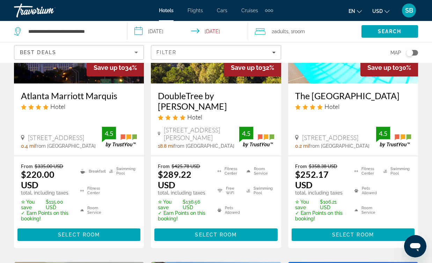
scroll to position [430, 0]
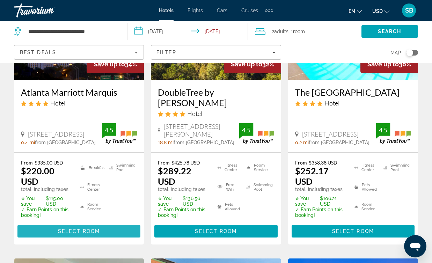
click at [77, 228] on span "Select Room" at bounding box center [79, 231] width 42 height 6
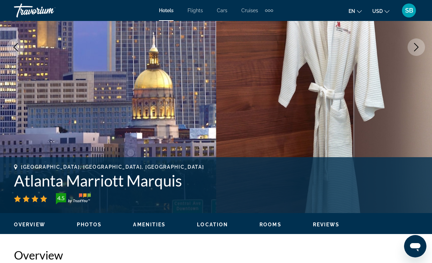
scroll to position [145, 0]
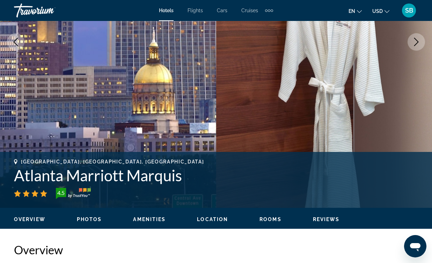
click at [414, 42] on icon "Next image" at bounding box center [416, 42] width 8 height 8
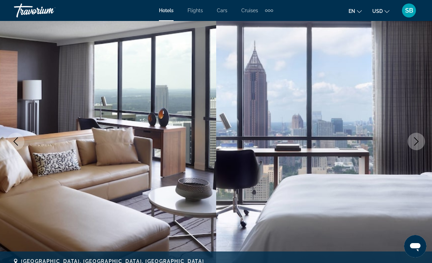
scroll to position [43, 0]
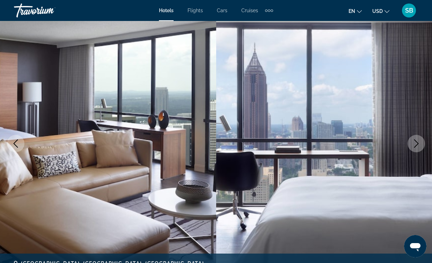
click at [415, 144] on icon "Next image" at bounding box center [416, 143] width 8 height 8
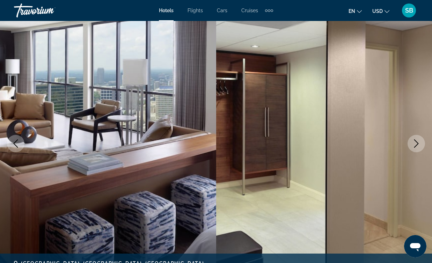
click at [419, 142] on icon "Next image" at bounding box center [416, 143] width 8 height 8
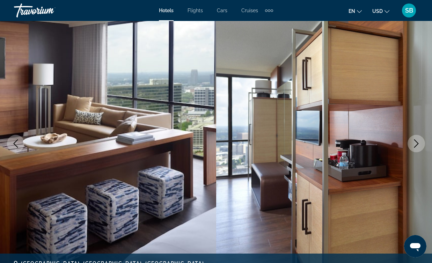
click at [417, 144] on icon "Next image" at bounding box center [416, 143] width 8 height 8
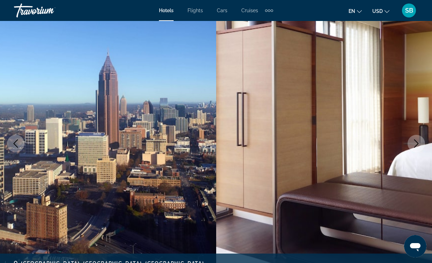
click at [417, 144] on icon "Next image" at bounding box center [416, 143] width 5 height 8
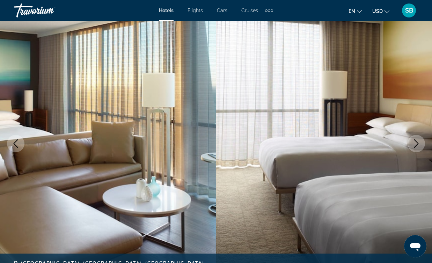
click at [417, 144] on icon "Next image" at bounding box center [416, 143] width 5 height 8
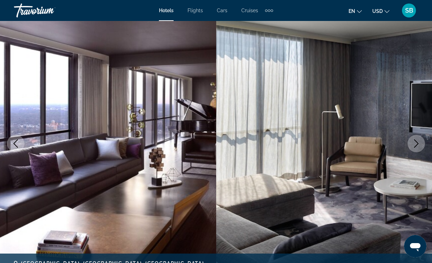
click at [417, 144] on icon "Next image" at bounding box center [416, 143] width 5 height 8
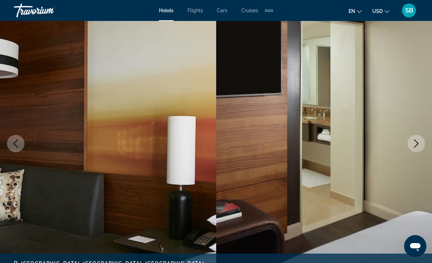
click at [417, 144] on icon "Next image" at bounding box center [416, 143] width 5 height 8
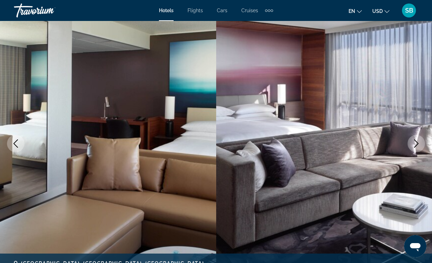
click at [417, 145] on icon "Next image" at bounding box center [416, 143] width 5 height 8
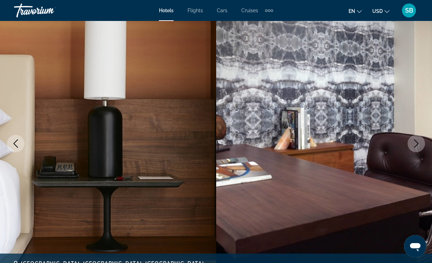
click at [417, 145] on icon "Next image" at bounding box center [416, 143] width 5 height 8
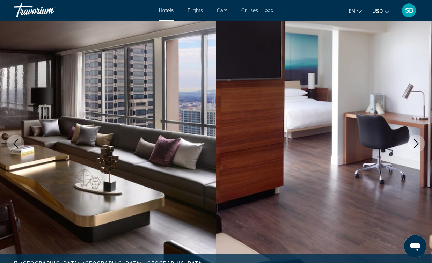
click at [417, 144] on icon "Next image" at bounding box center [416, 143] width 5 height 8
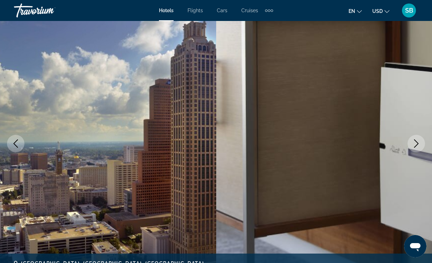
click at [417, 144] on icon "Next image" at bounding box center [416, 143] width 5 height 8
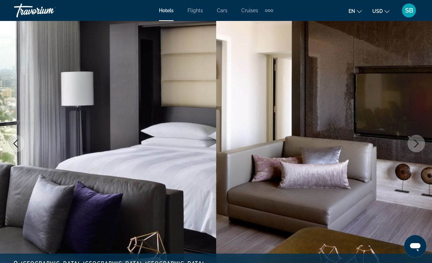
click at [417, 145] on icon "Next image" at bounding box center [416, 143] width 5 height 8
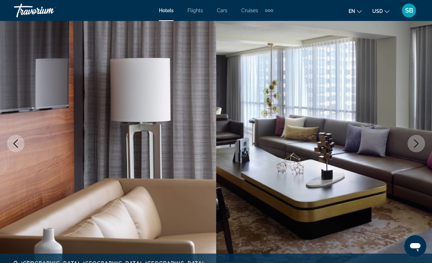
click at [417, 145] on icon "Next image" at bounding box center [416, 143] width 5 height 8
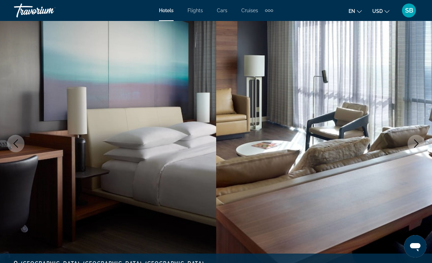
click at [417, 145] on icon "Next image" at bounding box center [416, 143] width 5 height 8
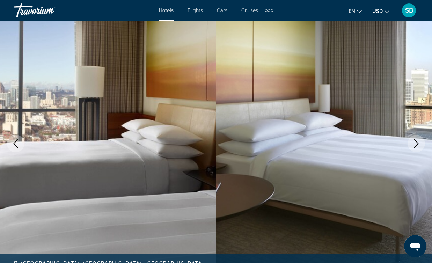
click at [417, 145] on icon "Next image" at bounding box center [416, 143] width 8 height 8
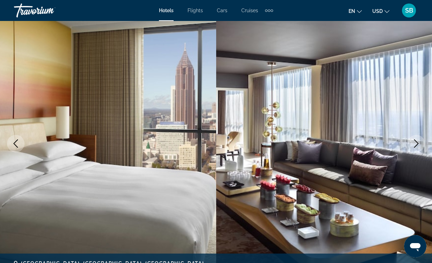
click at [417, 145] on icon "Next image" at bounding box center [416, 143] width 8 height 8
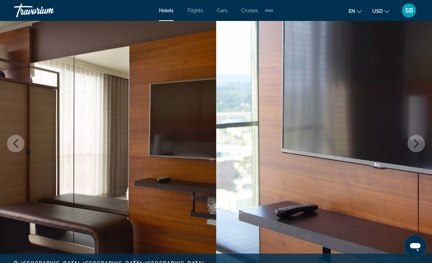
click at [417, 145] on icon "Next image" at bounding box center [416, 143] width 8 height 8
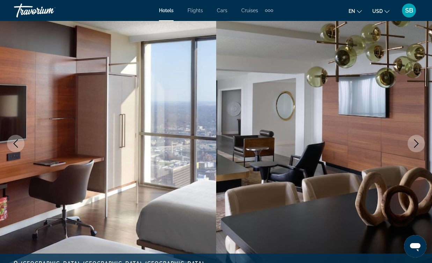
click at [417, 145] on icon "Next image" at bounding box center [416, 143] width 8 height 8
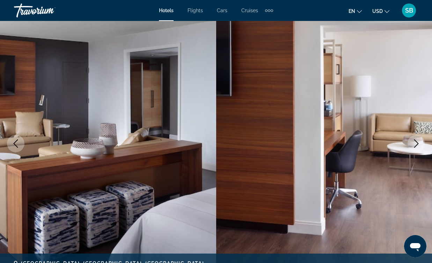
click at [414, 142] on icon "Next image" at bounding box center [416, 143] width 8 height 8
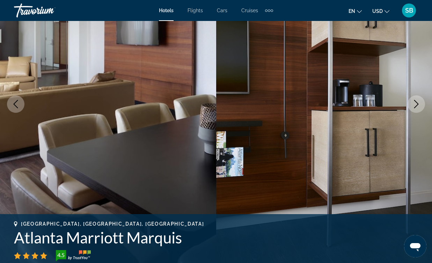
scroll to position [81, 0]
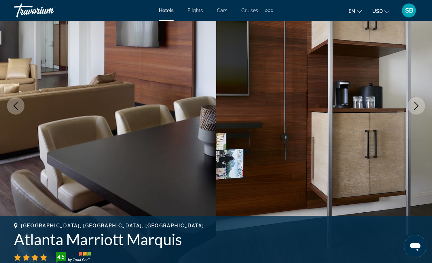
click at [418, 106] on icon "Next image" at bounding box center [416, 106] width 8 height 8
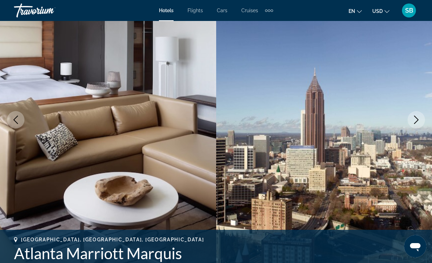
scroll to position [68, 0]
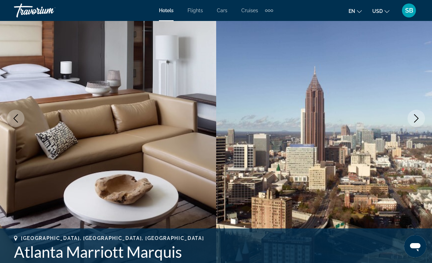
click at [416, 117] on icon "Next image" at bounding box center [416, 118] width 8 height 8
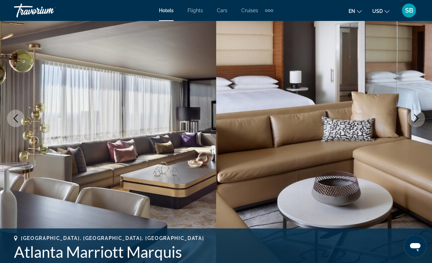
click at [416, 117] on icon "Next image" at bounding box center [416, 118] width 8 height 8
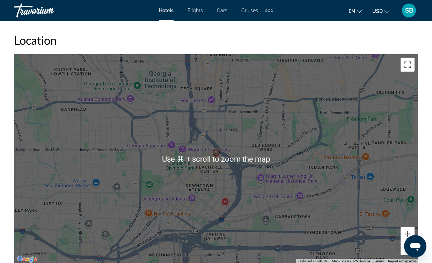
scroll to position [795, 0]
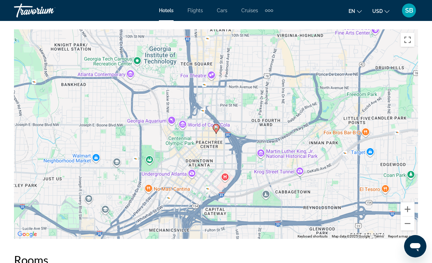
click at [192, 172] on div "To activate drag with keyboard, press Alt + Enter. Once in keyboard drag state,…" at bounding box center [216, 134] width 404 height 210
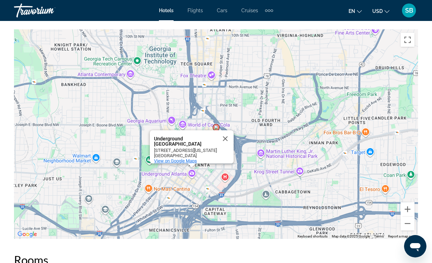
click at [183, 158] on span "View on Google Maps" at bounding box center [175, 160] width 43 height 5
click at [250, 105] on div "To activate drag with keyboard, press Alt + Enter. Once in keyboard drag state,…" at bounding box center [216, 134] width 404 height 210
click at [226, 132] on button "Close" at bounding box center [225, 138] width 17 height 17
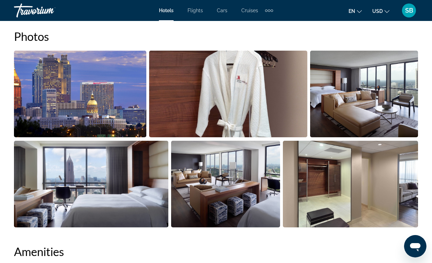
scroll to position [465, 0]
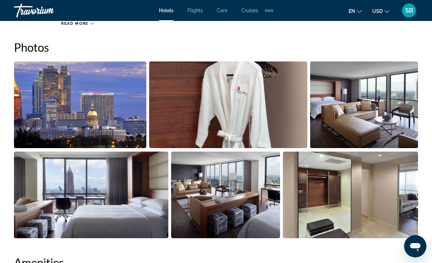
click at [411, 69] on img "Open full-screen image slider" at bounding box center [364, 104] width 108 height 87
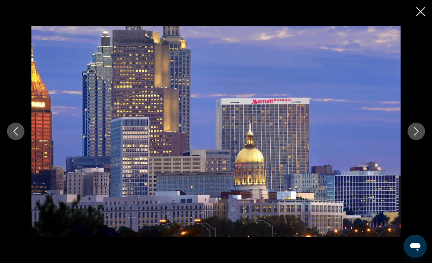
click at [419, 132] on icon "Next image" at bounding box center [416, 131] width 8 height 8
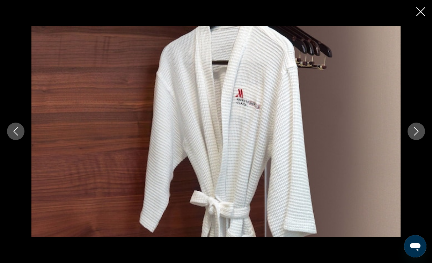
click at [419, 132] on icon "Next image" at bounding box center [416, 131] width 8 height 8
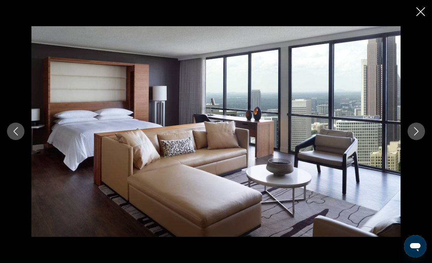
click at [419, 132] on icon "Next image" at bounding box center [416, 131] width 8 height 8
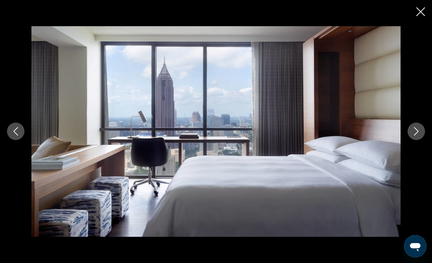
click at [419, 132] on icon "Next image" at bounding box center [416, 131] width 8 height 8
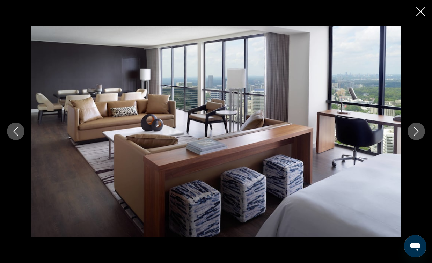
click at [419, 132] on icon "Next image" at bounding box center [416, 131] width 8 height 8
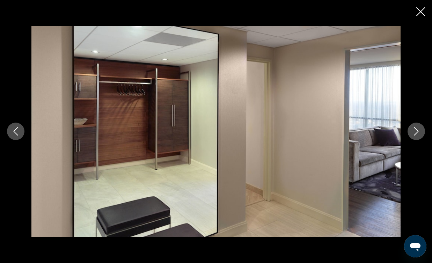
click at [419, 132] on icon "Next image" at bounding box center [416, 131] width 8 height 8
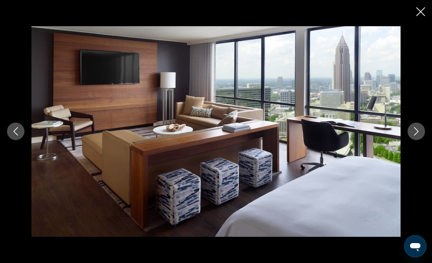
click at [417, 131] on icon "Next image" at bounding box center [416, 131] width 5 height 8
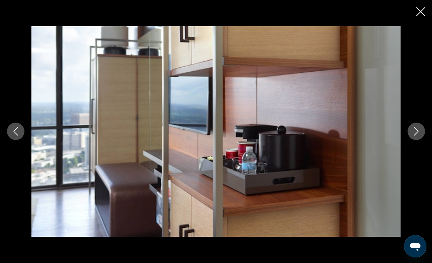
click at [417, 131] on icon "Next image" at bounding box center [416, 131] width 5 height 8
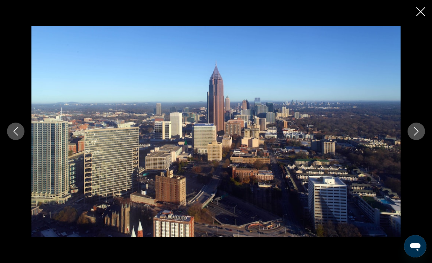
click at [417, 131] on icon "Next image" at bounding box center [416, 131] width 5 height 8
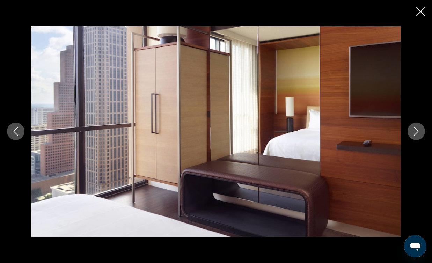
click at [417, 131] on icon "Next image" at bounding box center [416, 131] width 5 height 8
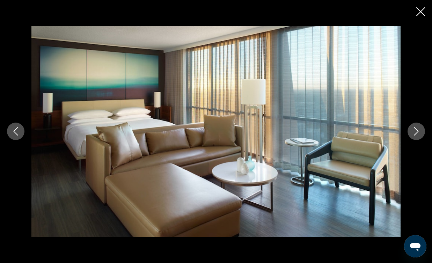
click at [417, 131] on icon "Next image" at bounding box center [416, 131] width 5 height 8
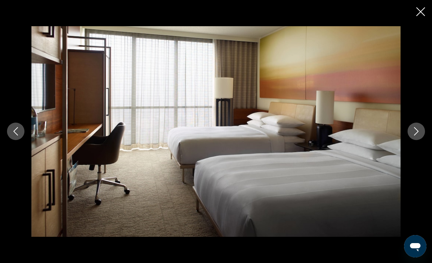
click at [417, 131] on icon "Next image" at bounding box center [416, 131] width 5 height 8
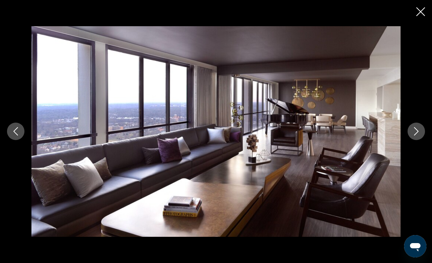
click at [417, 131] on icon "Next image" at bounding box center [416, 131] width 5 height 8
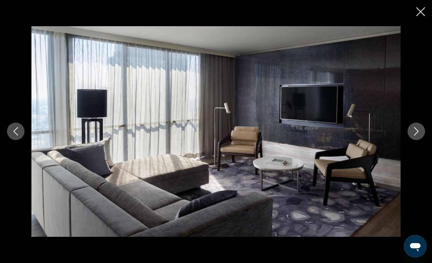
click at [9, 133] on button "Previous image" at bounding box center [15, 131] width 17 height 17
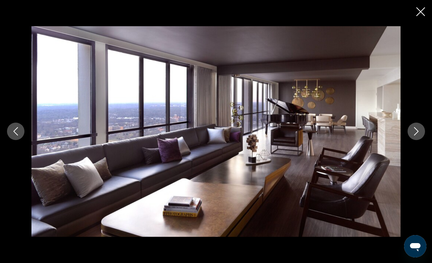
click at [12, 133] on icon "Previous image" at bounding box center [16, 131] width 8 height 8
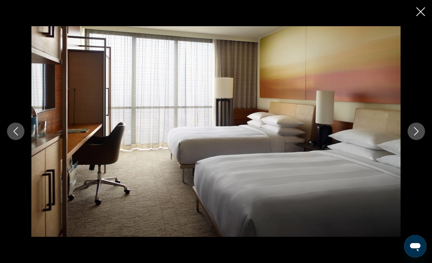
click at [12, 133] on icon "Previous image" at bounding box center [16, 131] width 8 height 8
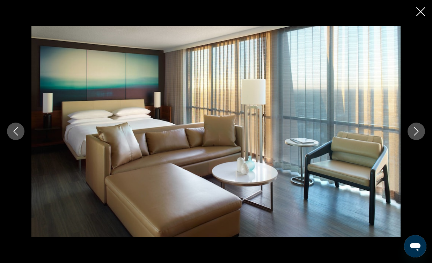
click at [11, 133] on button "Previous image" at bounding box center [15, 131] width 17 height 17
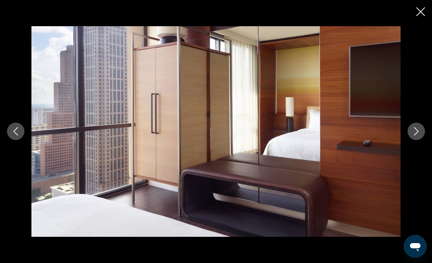
click at [11, 133] on button "Previous image" at bounding box center [15, 131] width 17 height 17
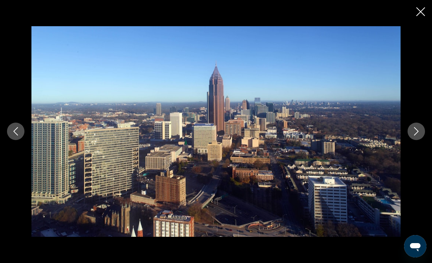
click at [11, 133] on button "Previous image" at bounding box center [15, 131] width 17 height 17
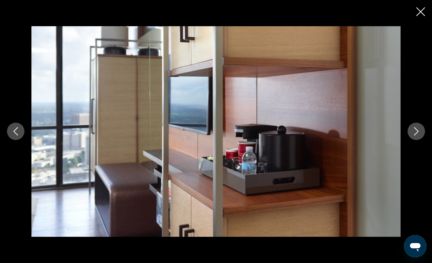
click at [11, 133] on button "Previous image" at bounding box center [15, 131] width 17 height 17
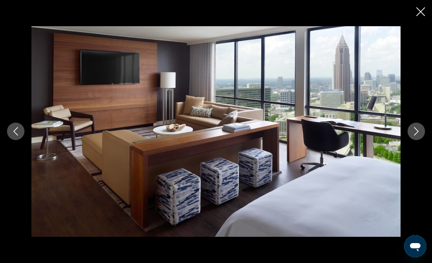
click at [11, 132] on button "Previous image" at bounding box center [15, 131] width 17 height 17
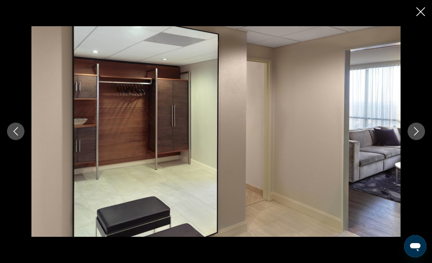
scroll to position [1264, 0]
click at [421, 11] on icon "Close slideshow" at bounding box center [420, 11] width 9 height 9
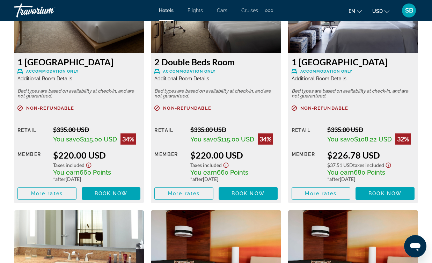
scroll to position [1141, 0]
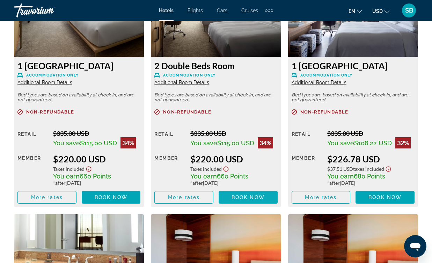
click at [245, 195] on span "Book now" at bounding box center [248, 198] width 33 height 6
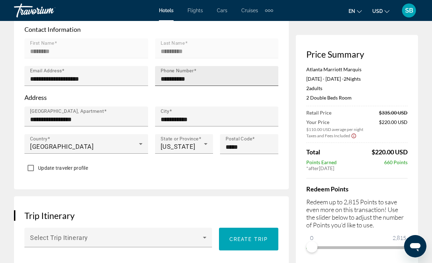
scroll to position [259, 0]
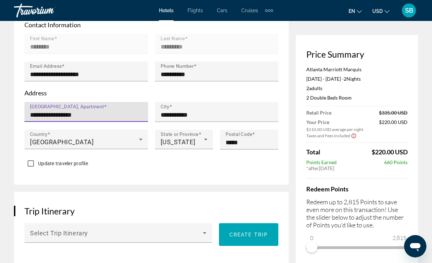
click at [93, 111] on input "**********" at bounding box center [88, 115] width 117 height 8
type input "*"
type input "**********"
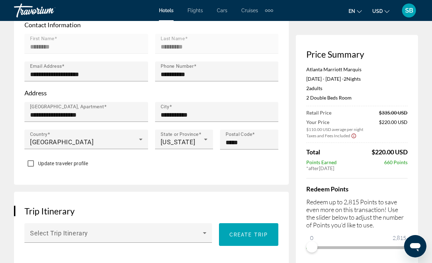
click at [211, 161] on div "Update traveler profile" at bounding box center [151, 164] width 254 height 14
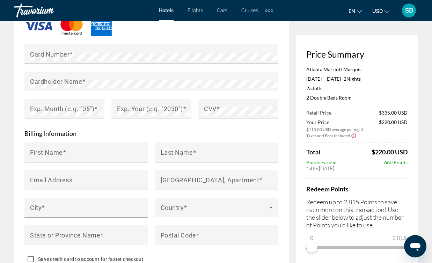
scroll to position [658, 0]
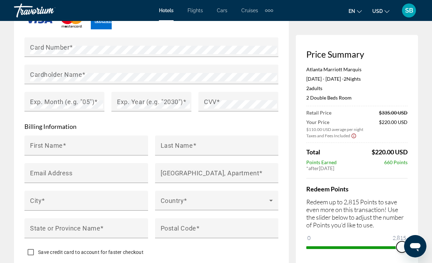
drag, startPoint x: 313, startPoint y: 248, endPoint x: 452, endPoint y: 263, distance: 139.8
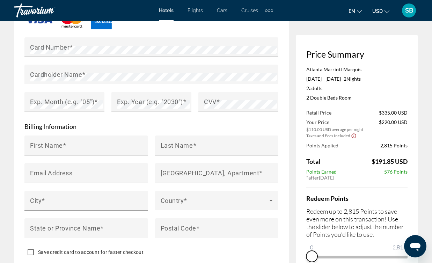
drag, startPoint x: 402, startPoint y: 257, endPoint x: 291, endPoint y: 249, distance: 111.3
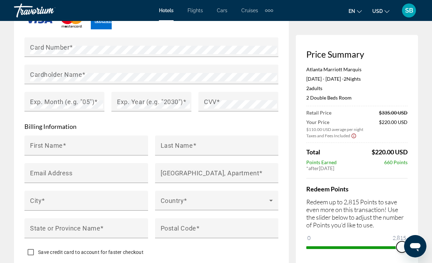
drag, startPoint x: 311, startPoint y: 246, endPoint x: 432, endPoint y: 262, distance: 121.2
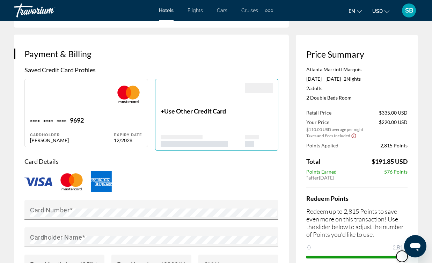
scroll to position [494, 0]
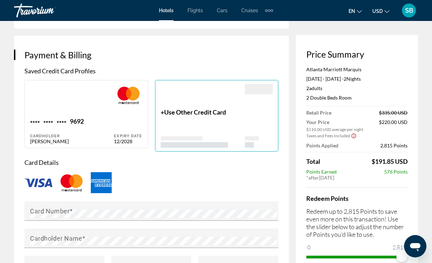
click at [91, 109] on div "Main content" at bounding box center [72, 101] width 84 height 34
type input "********"
type input "**********"
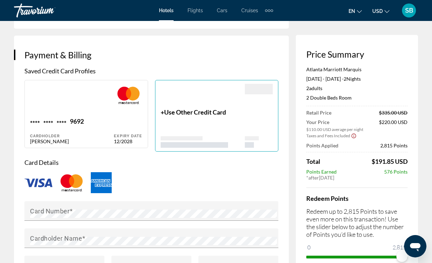
type input "**********"
type input "*****"
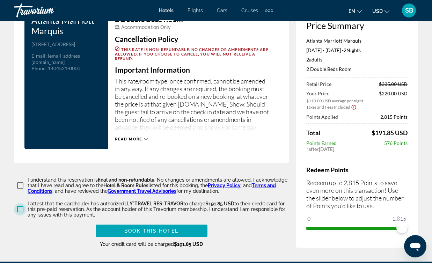
scroll to position [1024, 0]
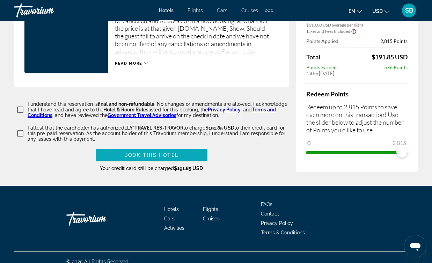
click at [161, 152] on span "Book this hotel" at bounding box center [151, 155] width 54 height 6
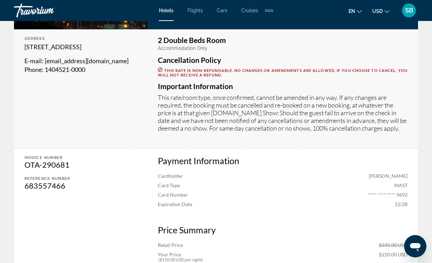
scroll to position [203, 0]
